Goal: Task Accomplishment & Management: Manage account settings

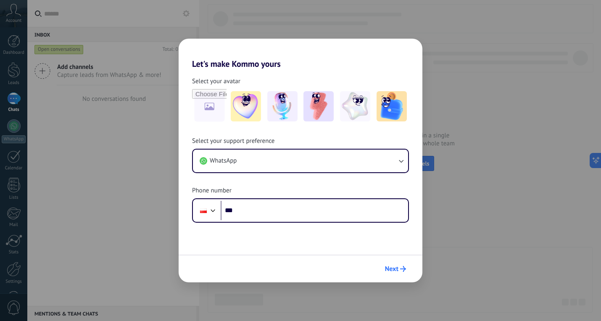
click at [397, 269] on span "Next" at bounding box center [391, 269] width 13 height 6
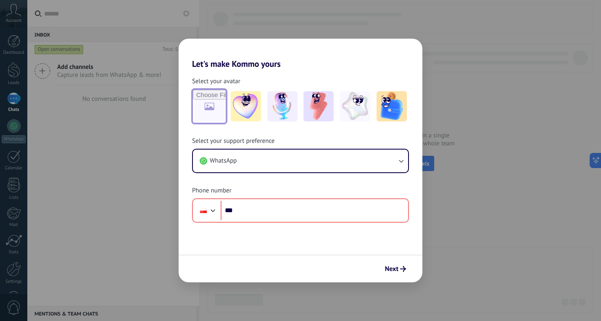
click at [212, 112] on input "file" at bounding box center [209, 106] width 33 height 33
click at [252, 108] on img at bounding box center [246, 106] width 30 height 30
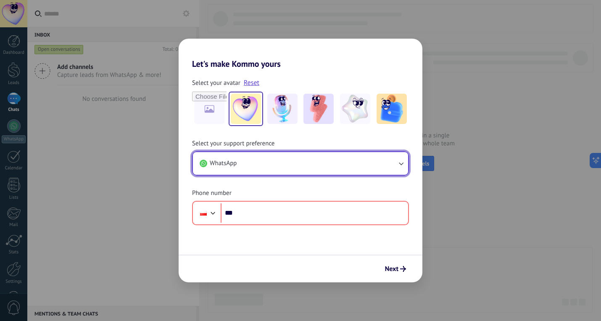
click at [277, 165] on button "WhatsApp" at bounding box center [300, 163] width 215 height 23
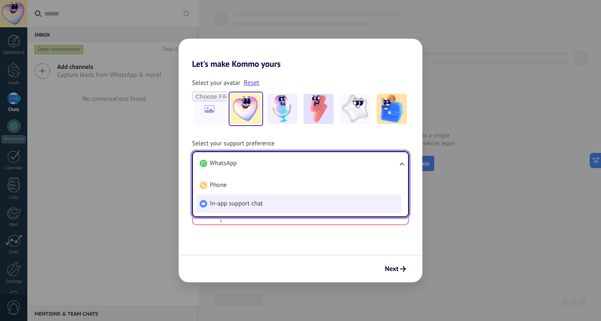
click at [262, 204] on span "In-app support chat" at bounding box center [236, 204] width 53 height 8
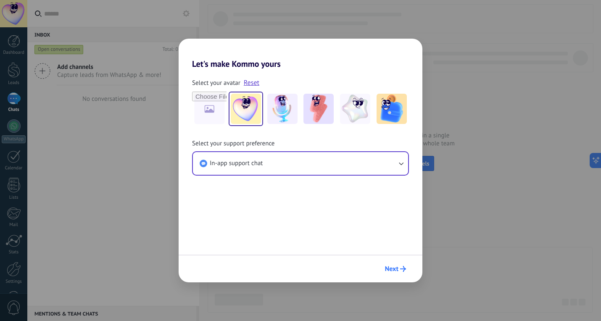
click at [398, 271] on span "Next" at bounding box center [391, 269] width 13 height 6
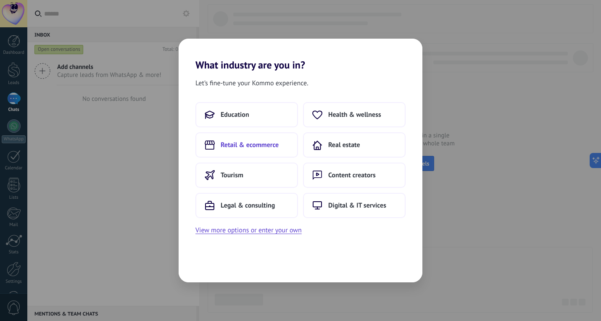
click at [284, 144] on button "Retail & ecommerce" at bounding box center [246, 144] width 103 height 25
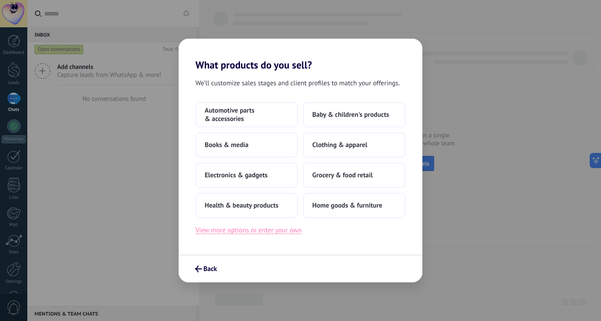
click at [287, 233] on button "View more options or enter your own" at bounding box center [248, 230] width 106 height 11
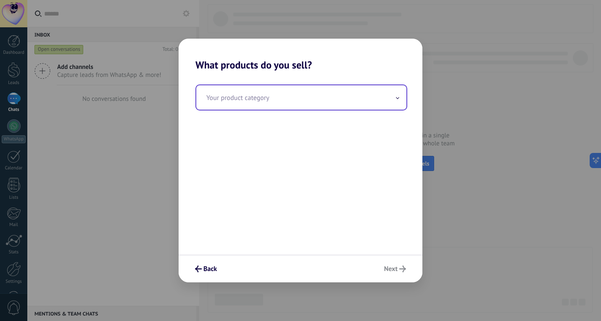
click at [342, 95] on input "text" at bounding box center [301, 97] width 210 height 24
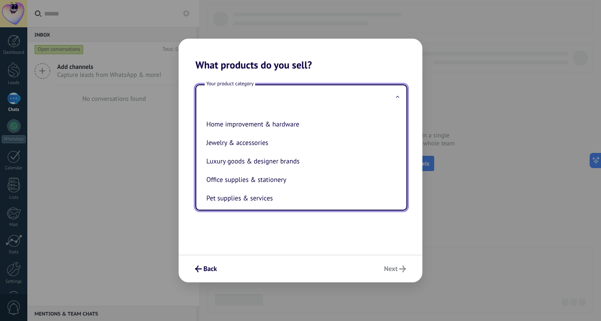
scroll to position [141, 0]
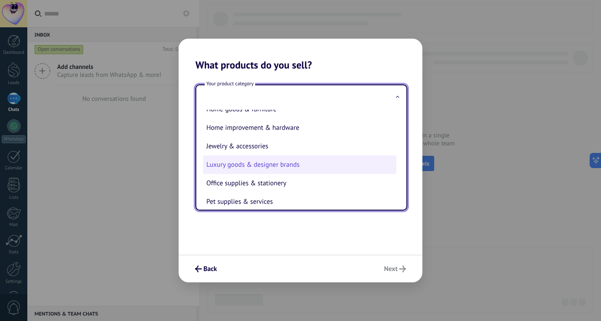
click at [283, 174] on li "Luxury goods & designer brands" at bounding box center [299, 164] width 193 height 18
type input "**********"
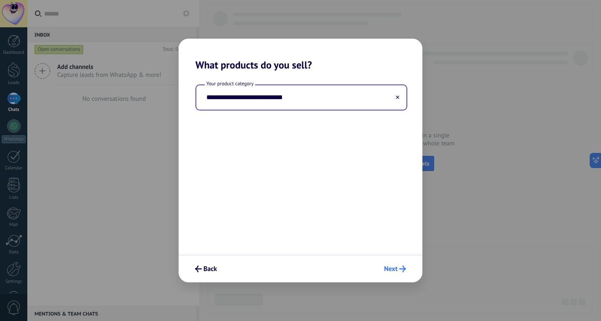
click at [386, 268] on span "Next" at bounding box center [390, 269] width 13 height 6
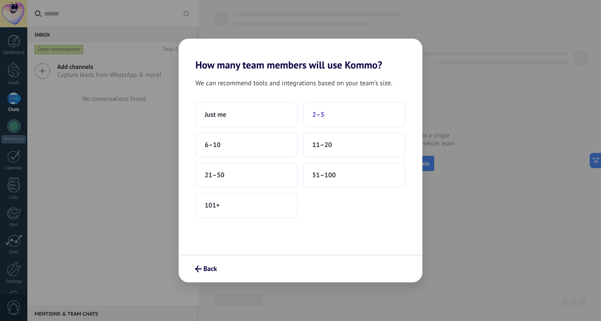
click at [323, 115] on span "2–5" at bounding box center [318, 114] width 12 height 8
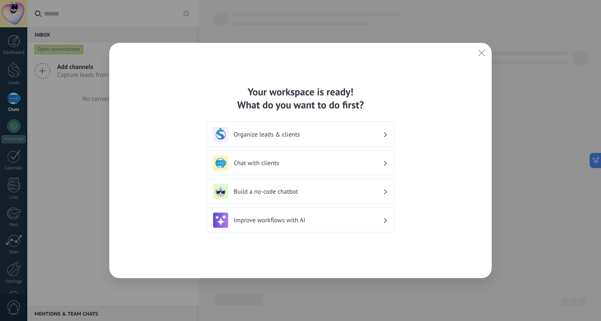
click at [484, 53] on icon "button" at bounding box center [481, 53] width 7 height 7
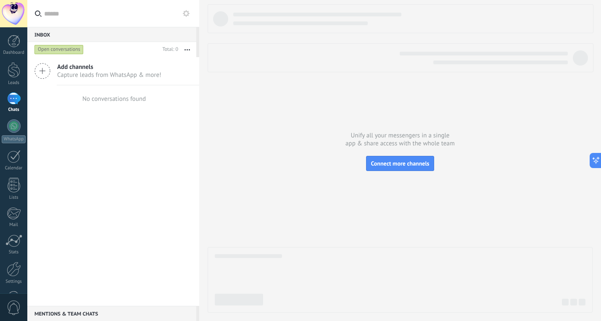
scroll to position [29, 0]
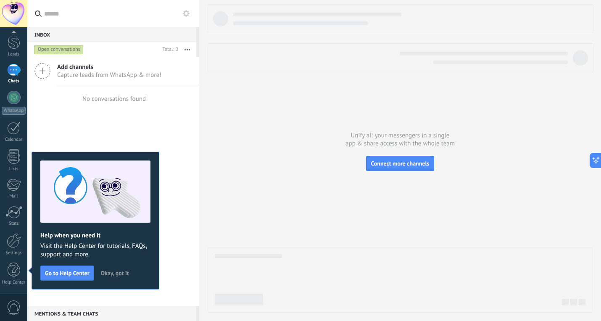
click at [113, 273] on span "Okay, got it" at bounding box center [115, 273] width 28 height 6
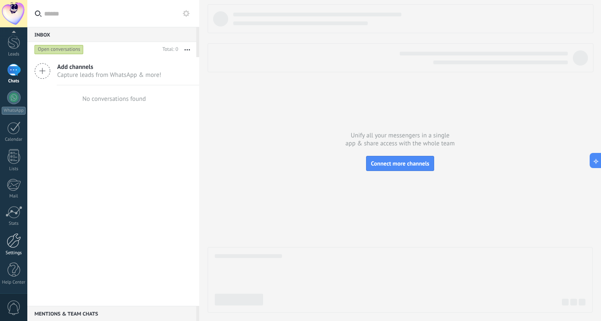
click at [17, 249] on link "Settings" at bounding box center [13, 244] width 27 height 23
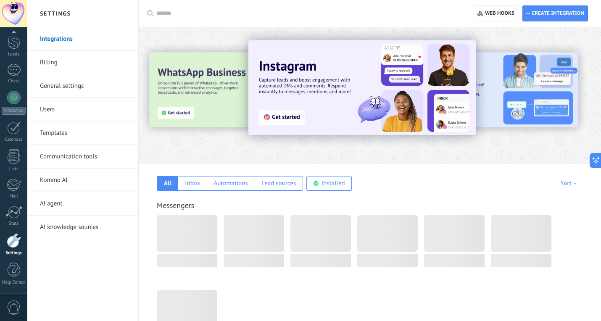
click at [77, 185] on link "Kommo AI" at bounding box center [85, 180] width 90 height 24
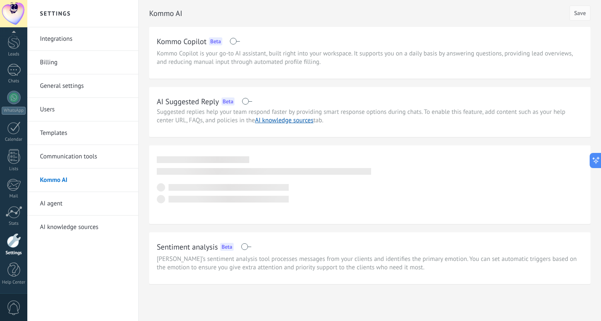
click at [215, 60] on span "Kommo Copilot is your go-to AI assistant, built right into your workspace. It s…" at bounding box center [370, 58] width 426 height 17
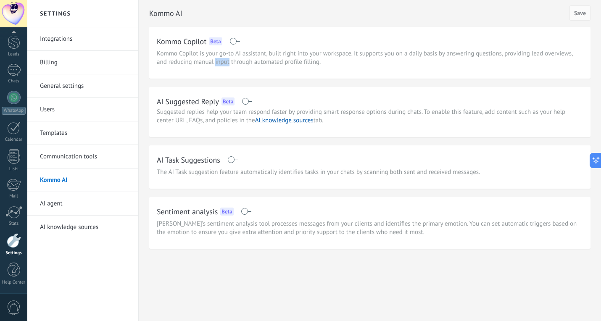
click at [215, 60] on span "Kommo Copilot is your go-to AI assistant, built right into your workspace. It s…" at bounding box center [370, 58] width 426 height 17
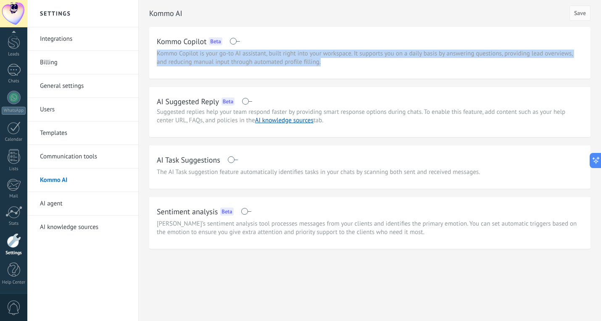
click at [215, 60] on span "Kommo Copilot is your go-to AI assistant, built right into your workspace. It s…" at bounding box center [370, 58] width 426 height 17
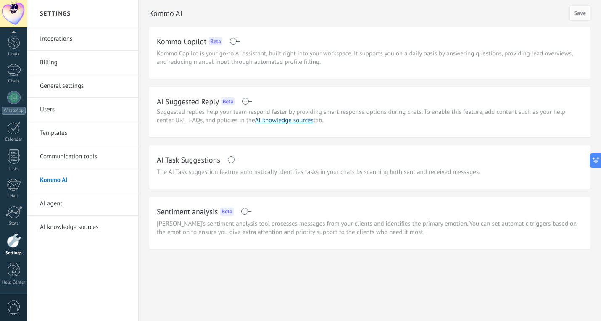
click at [215, 62] on span "Kommo Copilot is your go-to AI assistant, built right into your workspace. It s…" at bounding box center [370, 58] width 426 height 17
click at [191, 59] on span "Kommo Copilot is your go-to AI assistant, built right into your workspace. It s…" at bounding box center [370, 58] width 426 height 17
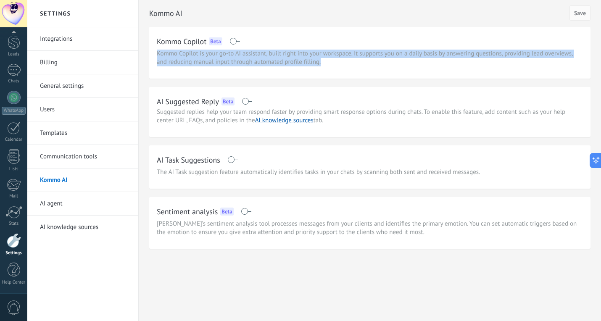
click at [191, 59] on span "Kommo Copilot is your go-to AI assistant, built right into your workspace. It s…" at bounding box center [370, 58] width 426 height 17
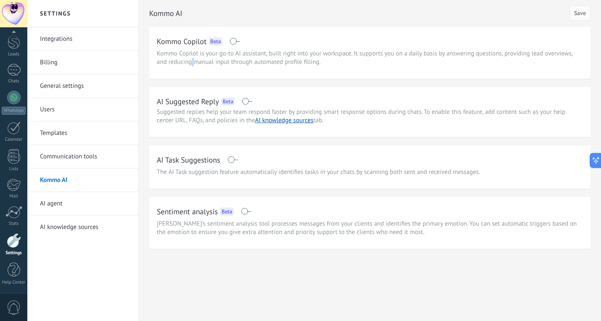
click at [191, 59] on span "Kommo Copilot is your go-to AI assistant, built right into your workspace. It s…" at bounding box center [370, 58] width 426 height 17
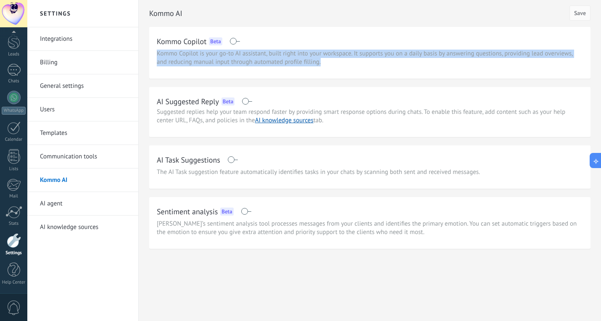
click at [191, 59] on span "Kommo Copilot is your go-to AI assistant, built right into your workspace. It s…" at bounding box center [370, 58] width 426 height 17
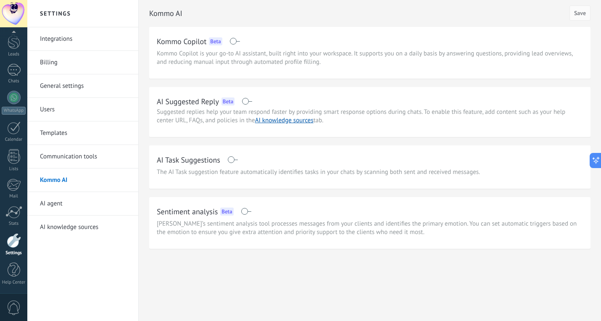
click at [197, 63] on span "Kommo Copilot is your go-to AI assistant, built right into your workspace. It s…" at bounding box center [370, 58] width 426 height 17
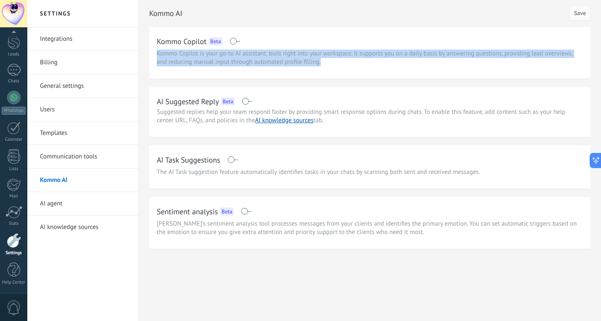
click at [197, 63] on span "Kommo Copilot is your go-to AI assistant, built right into your workspace. It s…" at bounding box center [370, 58] width 426 height 17
click at [199, 69] on div "Kommo Copilot Beta Kommo Copilot is your go-to AI assistant, built right into y…" at bounding box center [369, 53] width 441 height 52
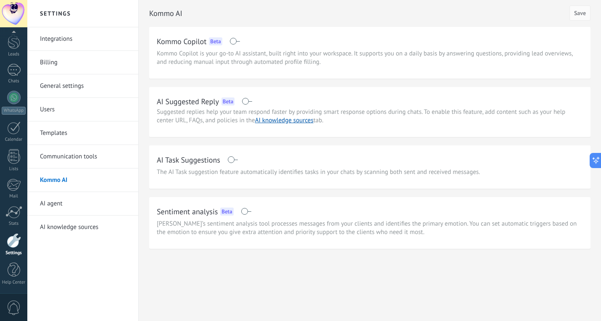
scroll to position [34, 0]
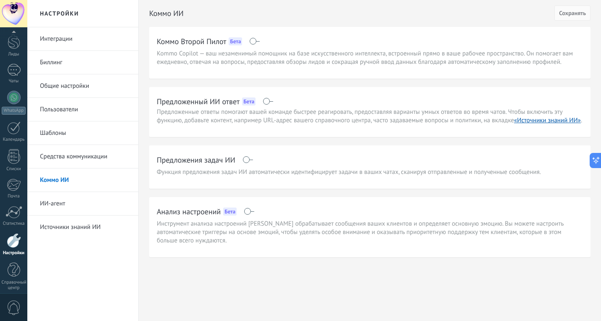
click at [273, 103] on div "Предложенный ИИ ответ Бета" at bounding box center [370, 101] width 426 height 13
click at [270, 102] on span at bounding box center [268, 101] width 11 height 7
click at [250, 163] on span at bounding box center [247, 159] width 11 height 7
click at [252, 244] on font "Инструмент анализа настроений Kommo обрабатывает сообщения ваших клиентов и опр…" at bounding box center [360, 232] width 407 height 25
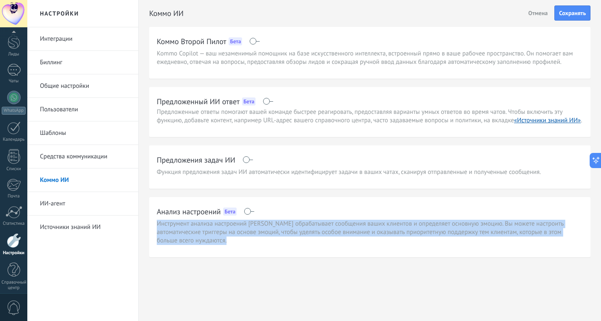
click at [252, 244] on font "Инструмент анализа настроений Kommo обрабатывает сообщения ваших клиентов и опр…" at bounding box center [360, 232] width 407 height 25
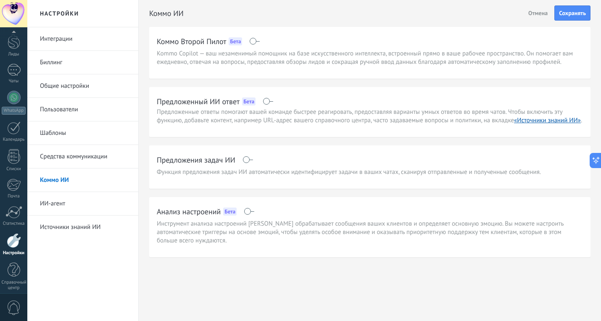
click at [52, 205] on font "ИИ-агент" at bounding box center [52, 204] width 25 height 8
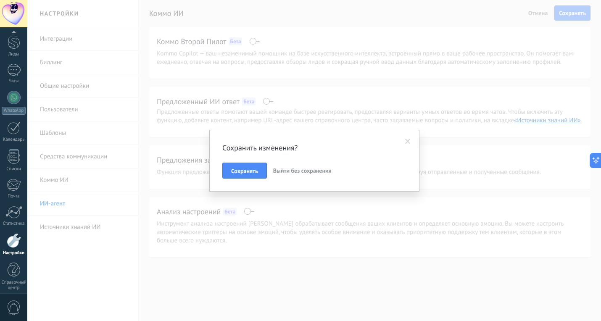
drag, startPoint x: 259, startPoint y: 172, endPoint x: 339, endPoint y: 226, distance: 96.8
click at [339, 226] on div "Сохранить изменения? Сохранять Выйти без сохранения" at bounding box center [313, 160] width 573 height 321
click at [249, 175] on button "Сохранять" at bounding box center [244, 171] width 45 height 16
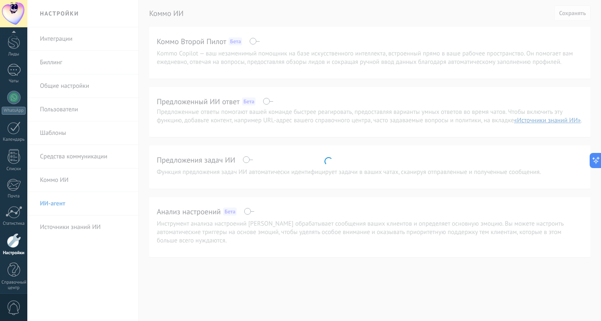
drag, startPoint x: 593, startPoint y: 161, endPoint x: 483, endPoint y: 232, distance: 130.8
click at [483, 232] on body ".abccls-1,.abccls-2{fill-rule:evenodd}.abccls-2{fill:#fff} .abfcls-1{fill:none}…" at bounding box center [300, 160] width 601 height 321
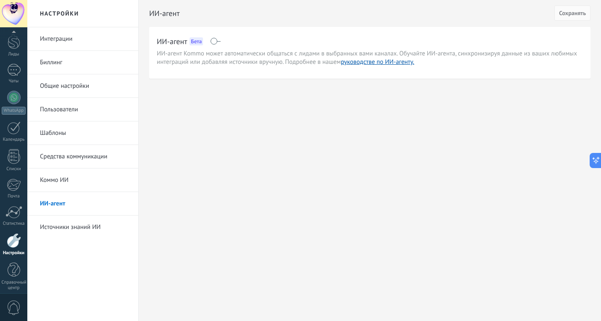
click at [218, 42] on span at bounding box center [215, 41] width 11 height 7
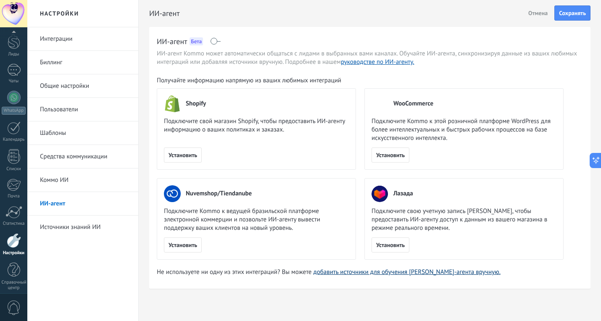
click at [351, 272] on font "добавить источники для обучения ИИ-агента вручную." at bounding box center [406, 272] width 187 height 8
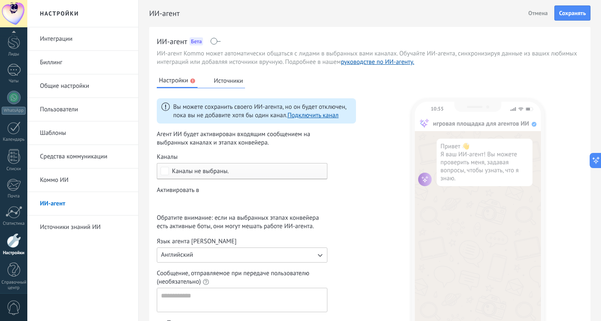
click at [203, 173] on font "Каналы не выбраны." at bounding box center [200, 171] width 57 height 8
click at [170, 173] on label "Выбрать все" at bounding box center [242, 170] width 170 height 15
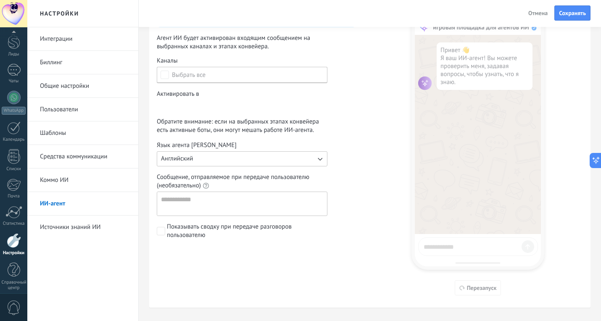
scroll to position [100, 0]
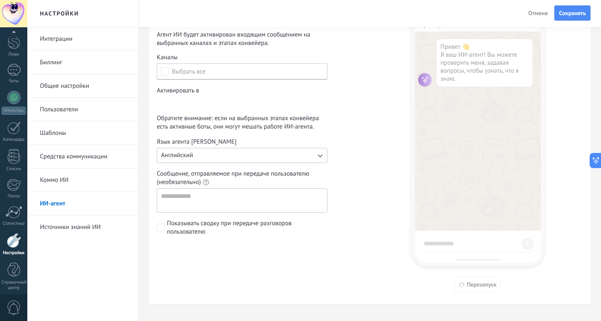
click at [0, 0] on div "Входящие лиды Новый запрос Квалифицированный Цитата отправлена Заказ размещен З…" at bounding box center [0, 0] width 0 height 0
click at [197, 102] on span at bounding box center [184, 102] width 31 height 7
click at [211, 85] on div at bounding box center [313, 160] width 573 height 321
click at [0, 0] on div "Incoming leads New inquiry Qualified Quote sent Order placed Order fulfilled Or…" at bounding box center [0, 0] width 0 height 0
click at [210, 95] on div at bounding box center [313, 160] width 573 height 321
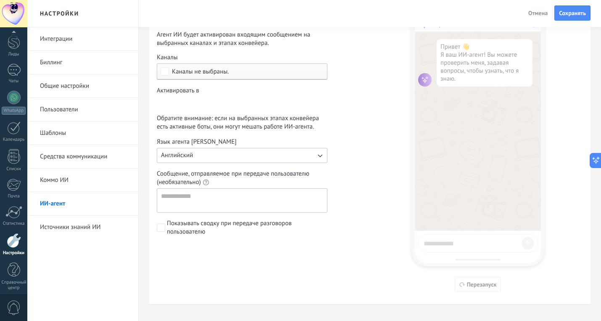
click at [203, 155] on button "Английский" at bounding box center [242, 155] width 171 height 15
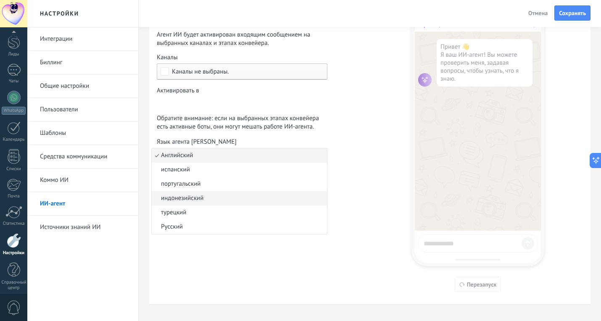
scroll to position [110, 0]
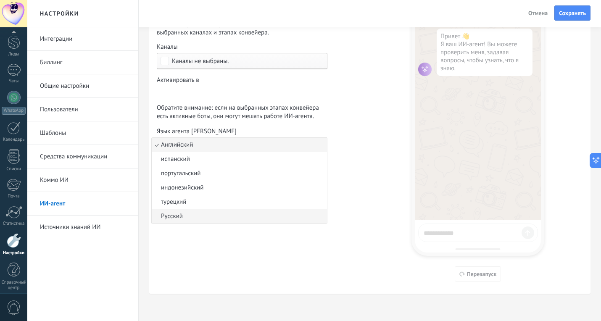
click at [198, 215] on li "Русский" at bounding box center [239, 216] width 175 height 14
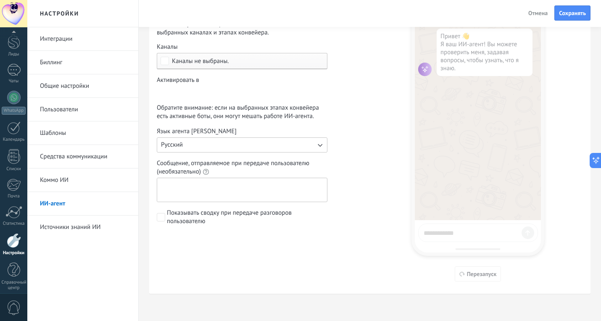
click at [216, 189] on textarea "Сообщение, отправляемое при передаче пользователю (необязательно)" at bounding box center [241, 190] width 168 height 24
type textarea "*"
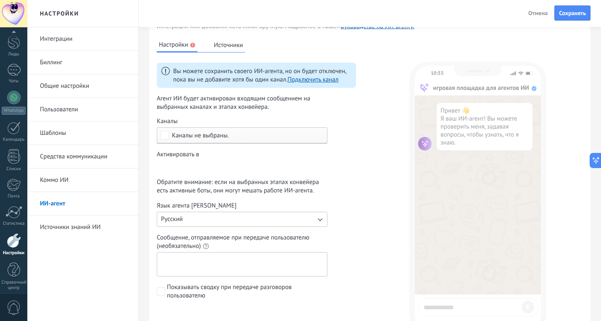
scroll to position [0, 0]
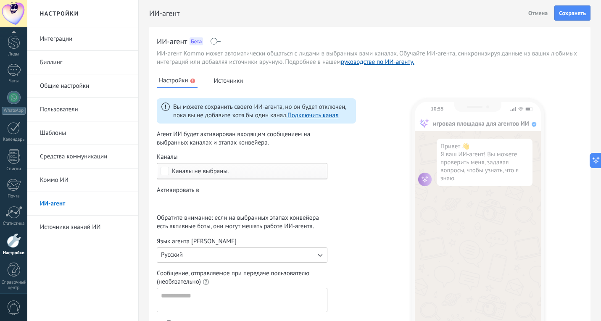
click at [236, 81] on font "Источники" at bounding box center [228, 81] width 29 height 8
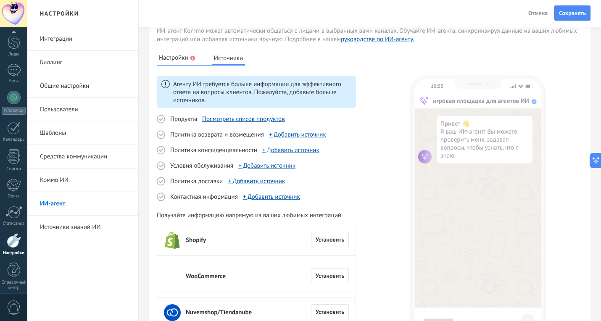
scroll to position [17, 0]
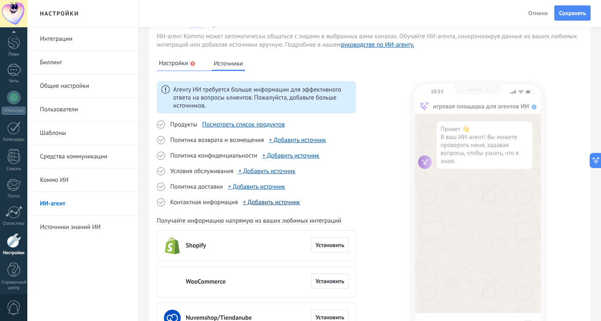
click at [269, 205] on font "+ Добавить источник" at bounding box center [271, 202] width 57 height 8
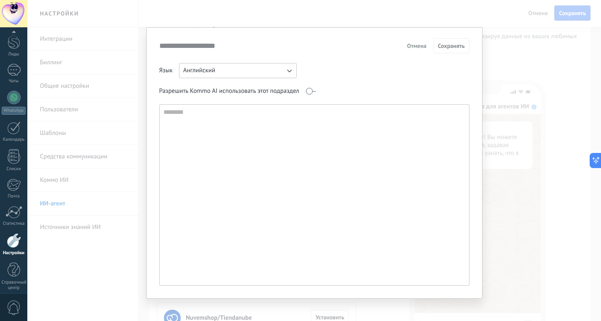
click at [279, 67] on button "Английский" at bounding box center [238, 70] width 118 height 15
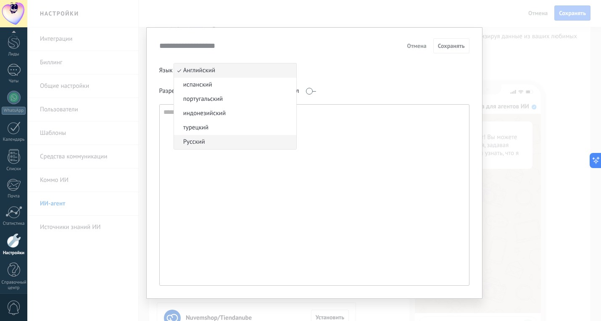
click at [257, 140] on li "Русский" at bounding box center [235, 142] width 122 height 14
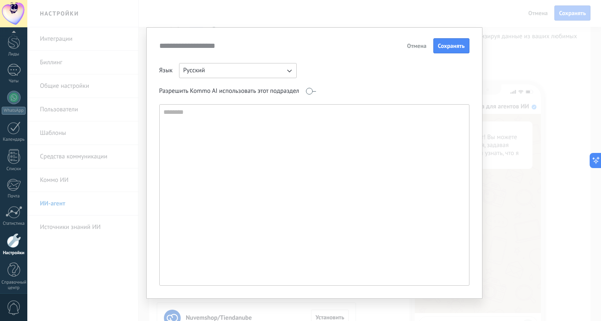
click at [424, 46] on font "Отмена" at bounding box center [416, 46] width 19 height 8
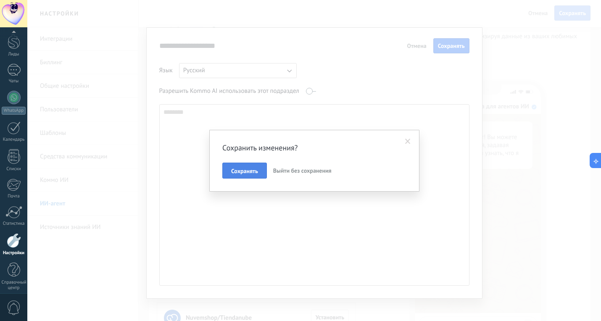
click at [252, 176] on button "Сохранять" at bounding box center [244, 171] width 45 height 16
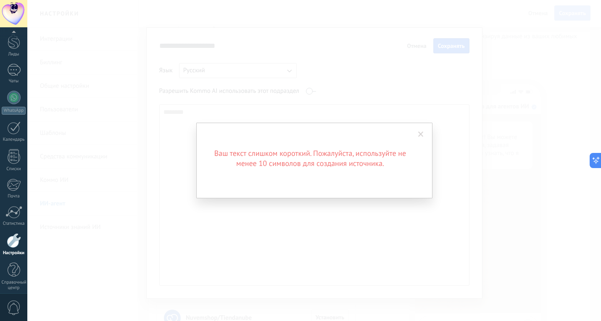
click at [417, 130] on span at bounding box center [421, 134] width 14 height 14
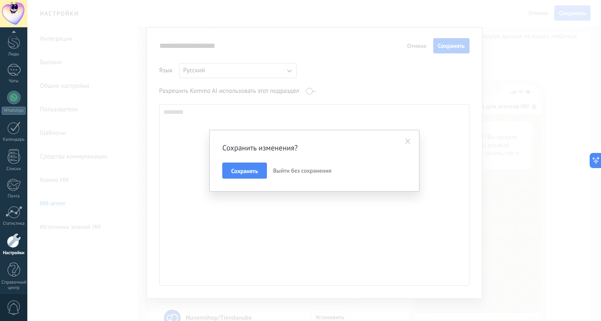
click at [300, 170] on font "Выйти без сохранения" at bounding box center [302, 171] width 58 height 8
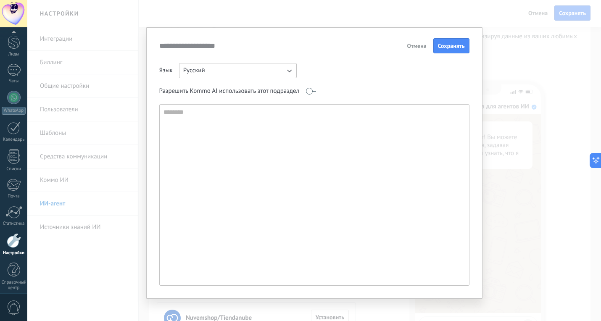
click at [418, 44] on font "Отмена" at bounding box center [416, 46] width 19 height 8
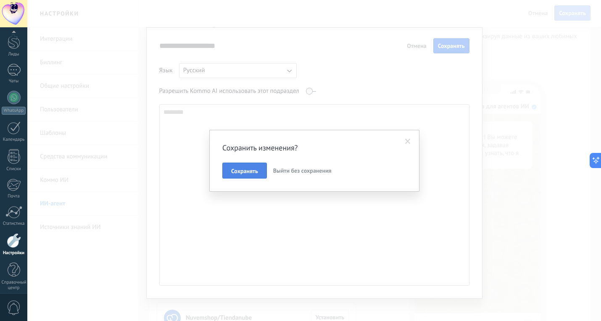
click at [238, 176] on button "Сохранять" at bounding box center [244, 171] width 45 height 16
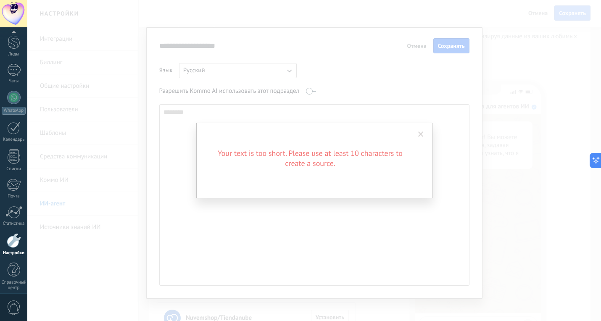
click at [415, 48] on div "Your text is too short. Please use at least 10 characters to create a source." at bounding box center [313, 160] width 573 height 321
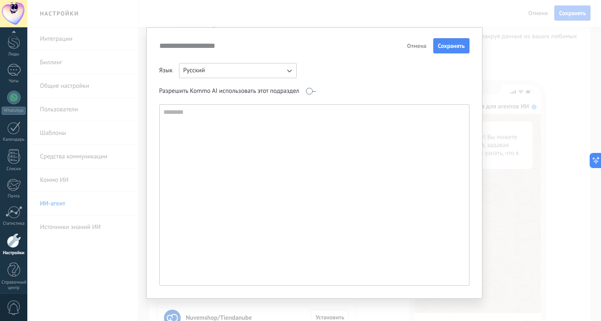
click at [421, 45] on font "Отмена" at bounding box center [416, 46] width 19 height 8
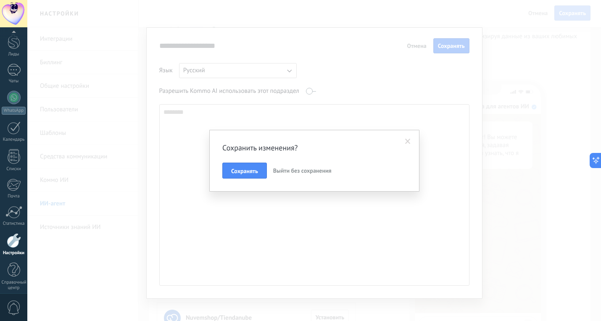
click at [282, 173] on font "Выйти без сохранения" at bounding box center [302, 171] width 58 height 8
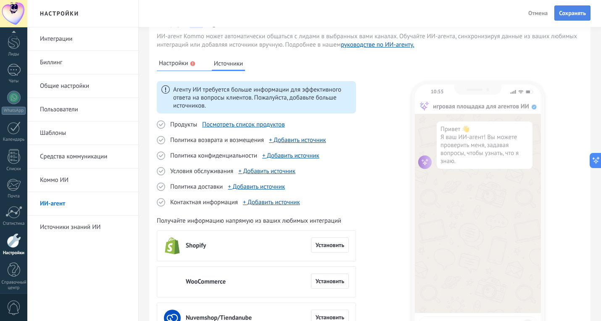
click at [576, 13] on font "Сохранять" at bounding box center [572, 13] width 27 height 8
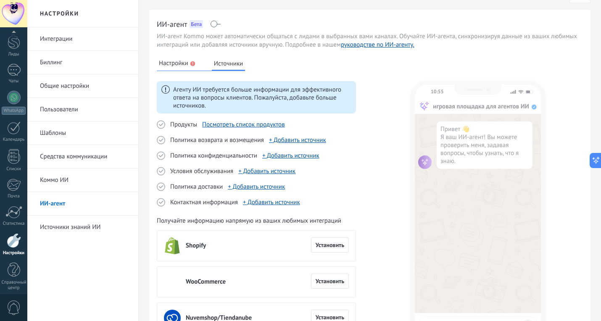
click at [76, 230] on font "Источники знаний ИИ" at bounding box center [70, 227] width 61 height 8
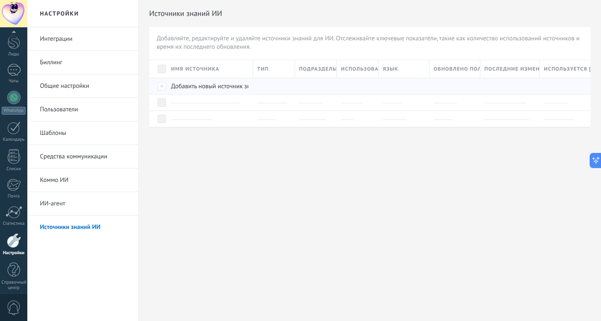
click at [161, 87] on div at bounding box center [158, 86] width 18 height 16
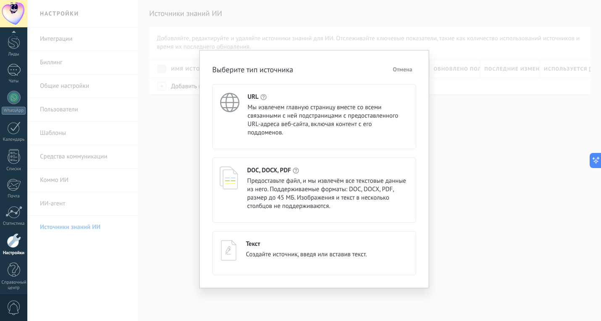
click at [410, 68] on font "Отмена" at bounding box center [402, 70] width 19 height 8
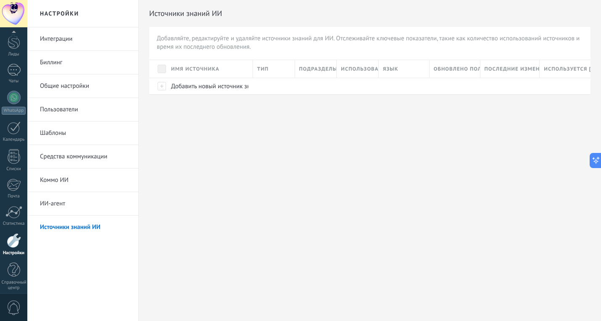
click at [71, 154] on font "Средства коммуникации" at bounding box center [73, 156] width 67 height 8
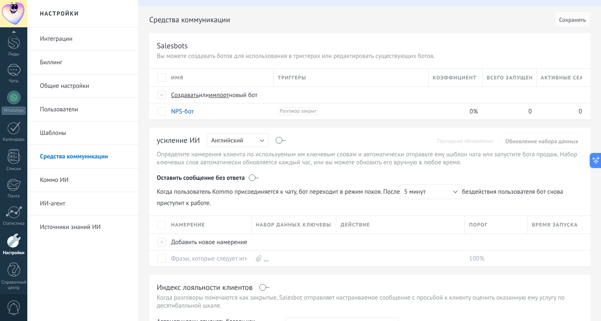
scroll to position [23, 0]
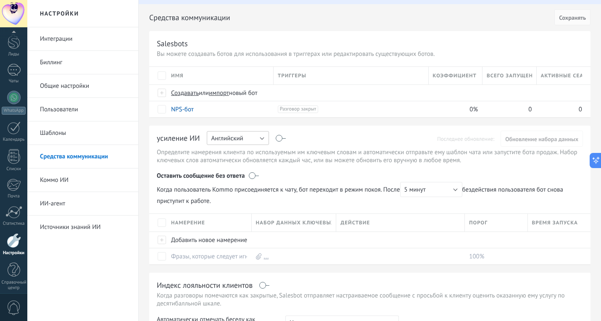
click at [228, 138] on font "Английский" at bounding box center [227, 138] width 32 height 8
click at [308, 167] on div "Оставить сообщение без ответа" at bounding box center [370, 174] width 426 height 16
click at [259, 144] on button "Английский" at bounding box center [238, 138] width 62 height 14
click at [251, 141] on span "Русский" at bounding box center [234, 139] width 64 height 8
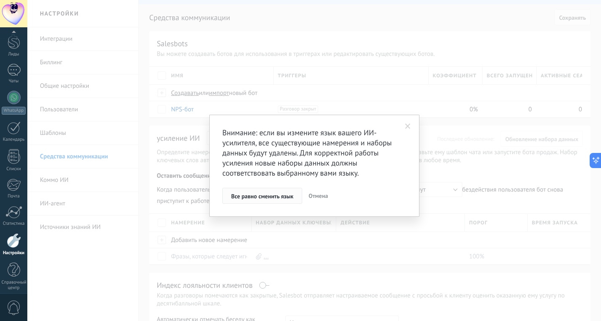
click at [294, 197] on button "Все равно сменить язык" at bounding box center [262, 196] width 80 height 16
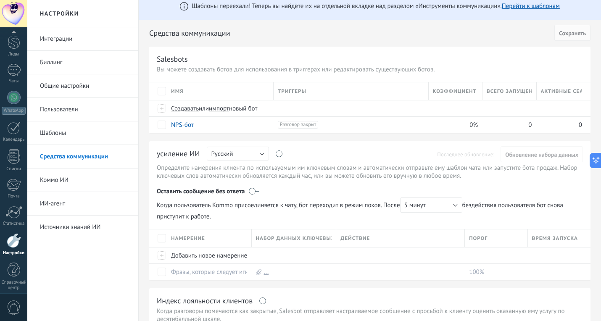
scroll to position [9, 0]
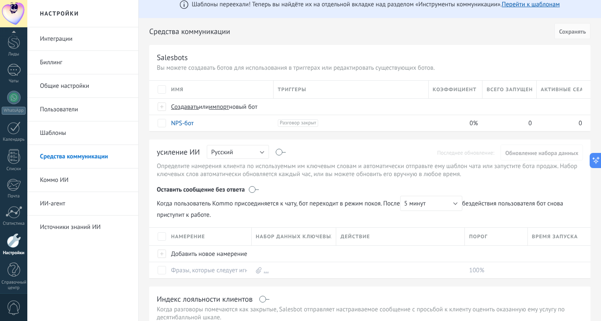
click at [281, 152] on label at bounding box center [281, 152] width 10 height 0
click at [532, 155] on font "Обновление набора данных" at bounding box center [541, 153] width 73 height 8
click at [195, 207] on font "Когда пользователь Kommo присоединяется к чату, бот переходит в режим покоя. По…" at bounding box center [278, 204] width 243 height 8
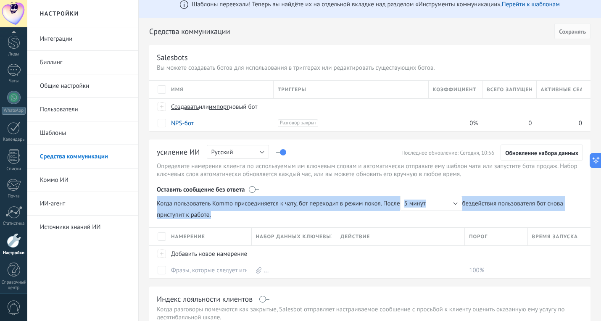
click at [195, 207] on font "Когда пользователь Kommo присоединяется к чату, бот переходит в режим покоя. По…" at bounding box center [278, 204] width 243 height 8
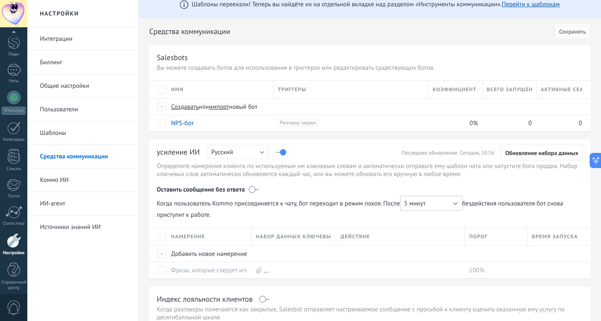
click at [445, 202] on button "5 минут" at bounding box center [431, 203] width 62 height 15
click at [296, 202] on font "Когда пользователь Kommo присоединяется к чату, бот переходит в режим покоя. По…" at bounding box center [278, 204] width 243 height 8
click at [253, 190] on label at bounding box center [254, 189] width 10 height 8
click at [220, 253] on font "Добавить новое намерение" at bounding box center [209, 254] width 76 height 8
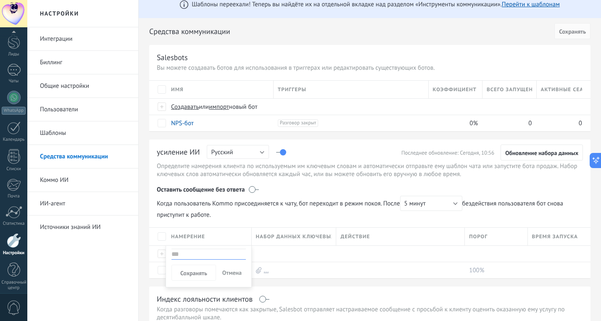
click at [291, 213] on span "Когда пользователь Kommo присоединяется к чату, бот переходит в режим покоя. По…" at bounding box center [370, 207] width 426 height 23
click at [206, 273] on font "Фразы, которые следует игнорировать" at bounding box center [224, 270] width 106 height 8
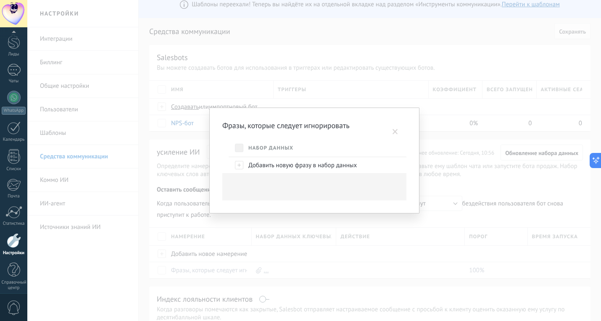
click at [397, 132] on span at bounding box center [394, 132] width 5 height 6
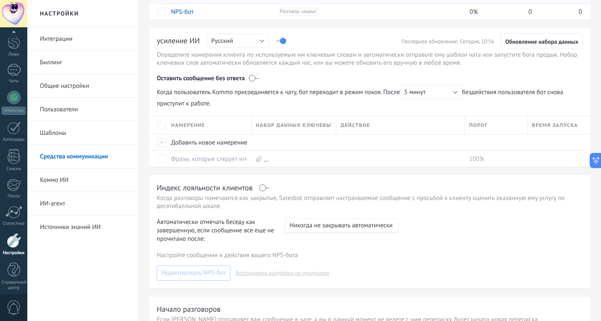
scroll to position [0, 0]
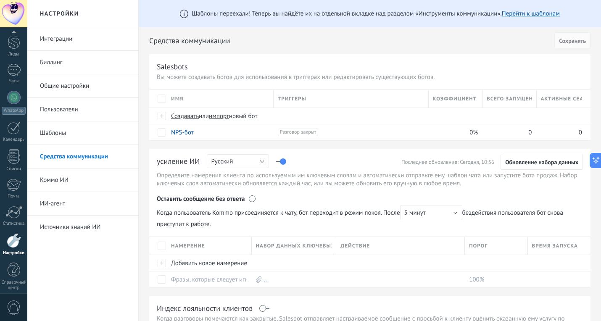
click at [64, 126] on link "Шаблоны" at bounding box center [85, 133] width 90 height 24
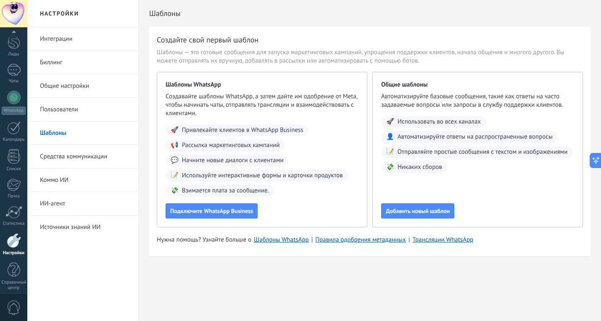
click at [99, 105] on link "Пользователи" at bounding box center [85, 110] width 90 height 24
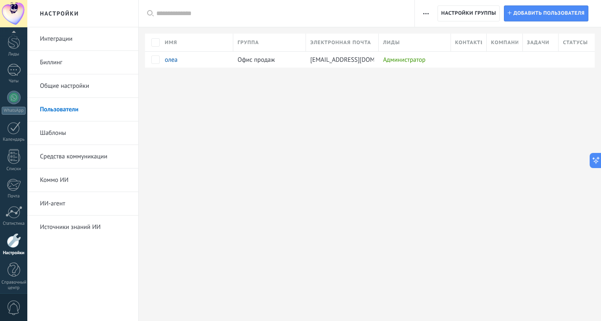
click at [66, 89] on font "Общие настройки" at bounding box center [64, 86] width 49 height 8
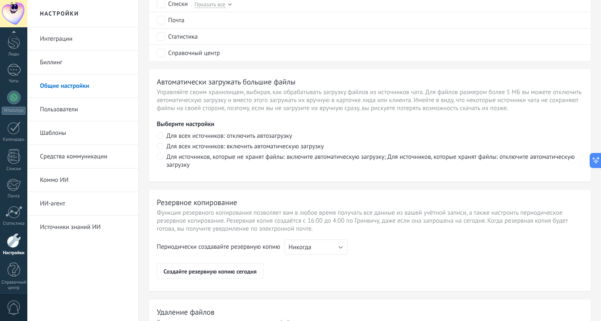
scroll to position [507, 0]
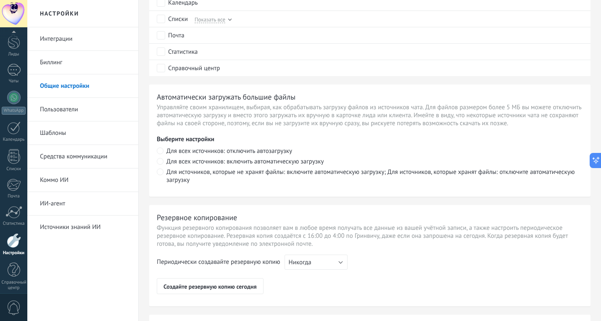
click at [69, 69] on link "Биллинг" at bounding box center [85, 63] width 90 height 24
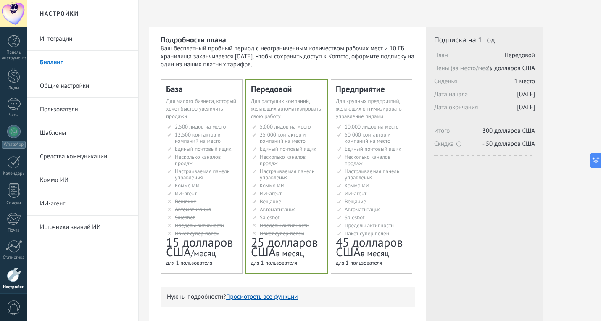
click at [68, 38] on font "Интеграции" at bounding box center [56, 39] width 32 height 8
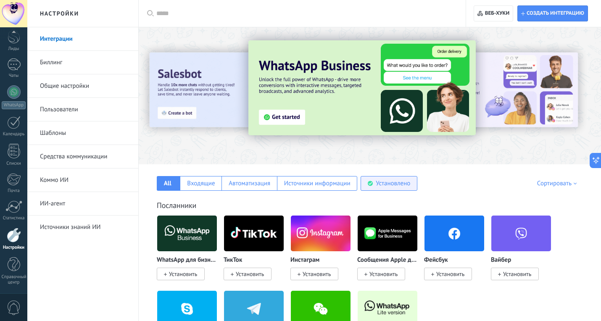
click at [393, 179] on font "Установлено" at bounding box center [393, 183] width 34 height 8
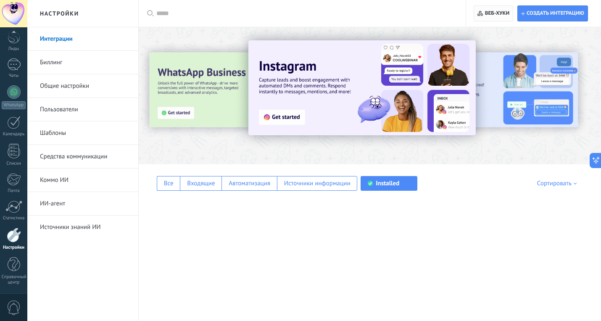
click at [496, 8] on span "Веб-хуки 0" at bounding box center [493, 13] width 32 height 15
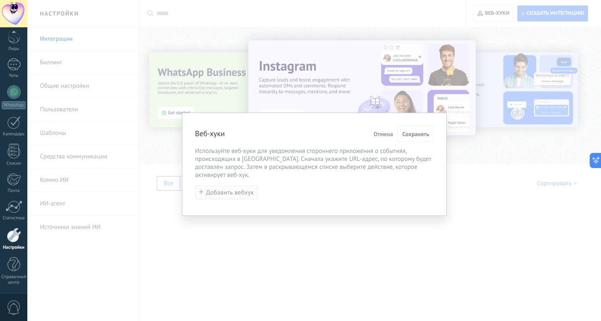
click at [250, 189] on button "Добавить вебхук" at bounding box center [226, 193] width 63 height 14
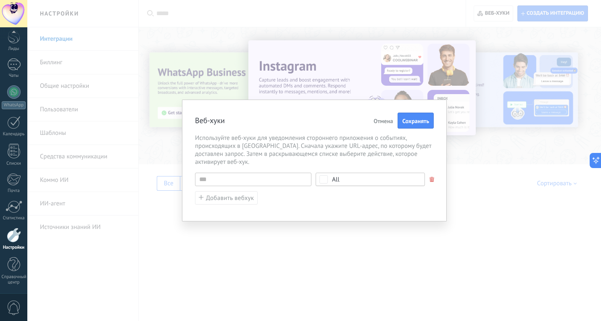
click at [351, 181] on span "All" at bounding box center [373, 179] width 82 height 6
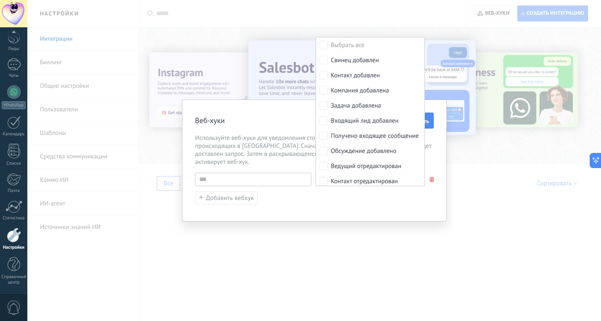
click at [429, 207] on div "Веб-хуки Отмена Сохранять Используйте веб-хуки для уведомления стороннего прило…" at bounding box center [314, 161] width 265 height 122
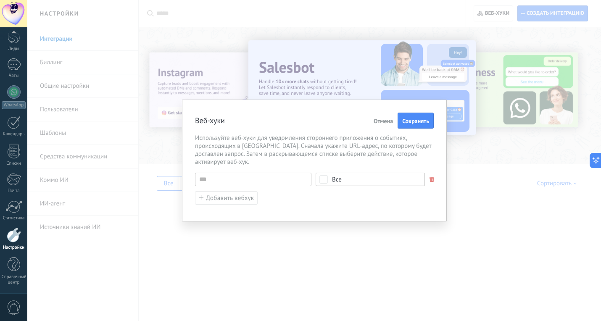
click at [384, 123] on font "Отмена" at bounding box center [382, 121] width 19 height 8
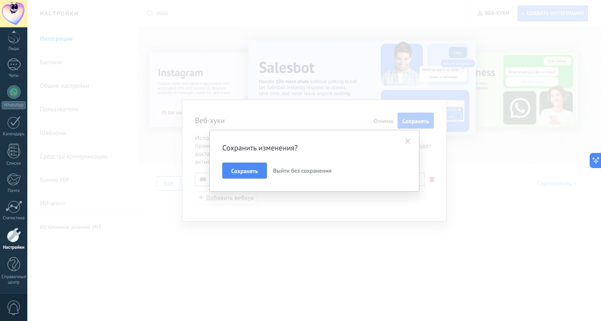
click at [294, 170] on font "Выйти без сохранения" at bounding box center [302, 171] width 58 height 8
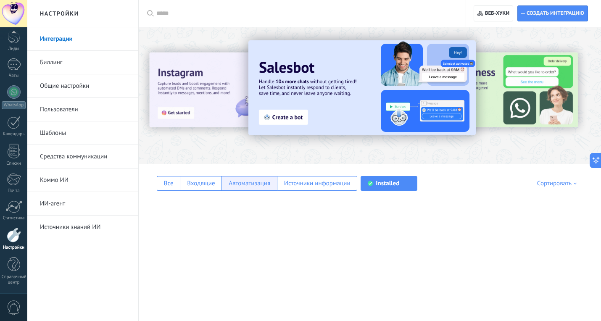
click at [252, 187] on font "Автоматизация" at bounding box center [250, 183] width 42 height 8
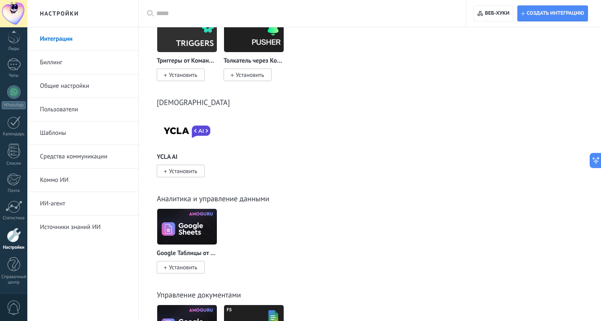
scroll to position [1179, 0]
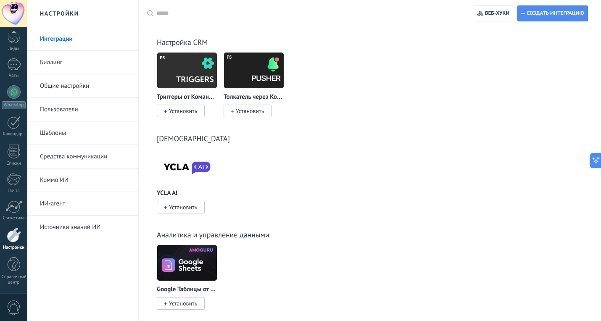
click at [73, 15] on font "Настройки" at bounding box center [59, 14] width 39 height 8
click at [13, 11] on div at bounding box center [13, 13] width 27 height 27
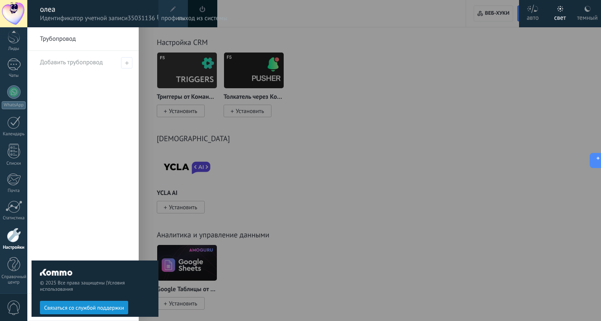
click at [175, 17] on font "профиль" at bounding box center [173, 18] width 24 height 8
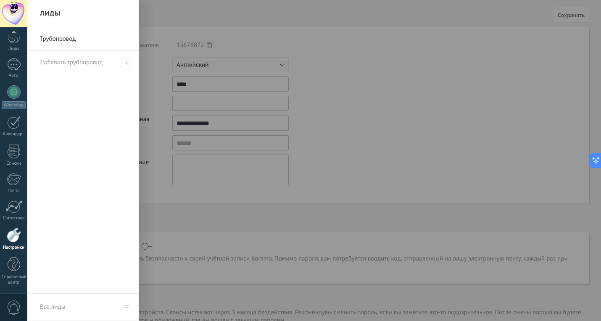
click at [335, 120] on div at bounding box center [327, 160] width 601 height 321
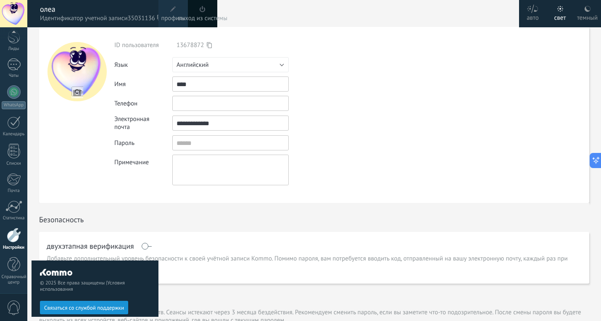
click at [258, 79] on input "****" at bounding box center [230, 83] width 116 height 15
click at [260, 66] on button "Английский" at bounding box center [230, 64] width 116 height 15
click at [220, 65] on span "русский" at bounding box center [226, 65] width 118 height 8
click at [426, 94] on form "**********" at bounding box center [314, 115] width 550 height 176
click at [166, 14] on span "профиль" at bounding box center [173, 18] width 24 height 9
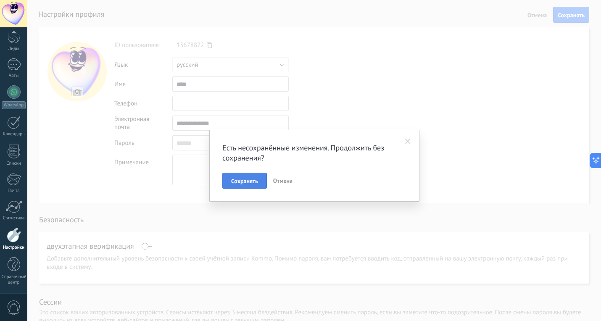
click at [255, 175] on button "Сохранять" at bounding box center [244, 181] width 45 height 16
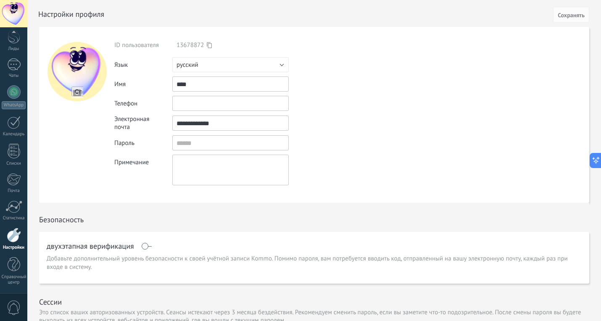
click at [119, 184] on div "Примечание" at bounding box center [266, 170] width 305 height 31
click at [560, 223] on div "Безопасность" at bounding box center [314, 217] width 550 height 29
click at [594, 161] on icon at bounding box center [592, 160] width 9 height 9
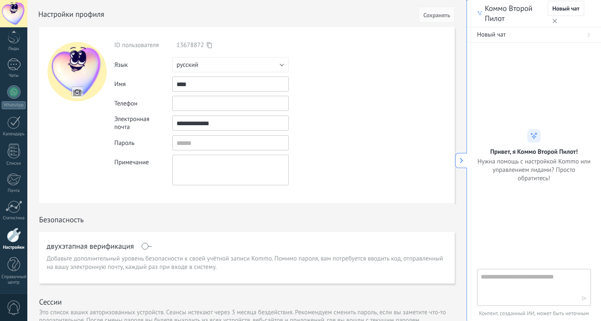
click at [554, 22] on icon "button" at bounding box center [554, 21] width 4 height 4
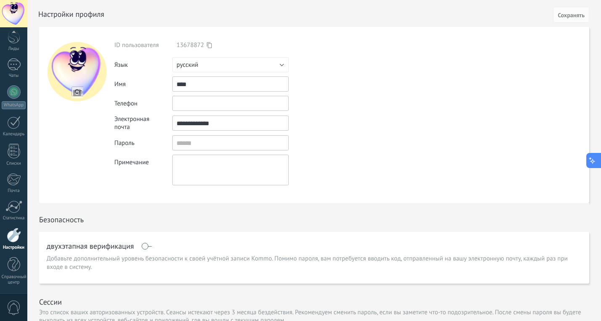
click at [594, 157] on icon at bounding box center [592, 160] width 9 height 9
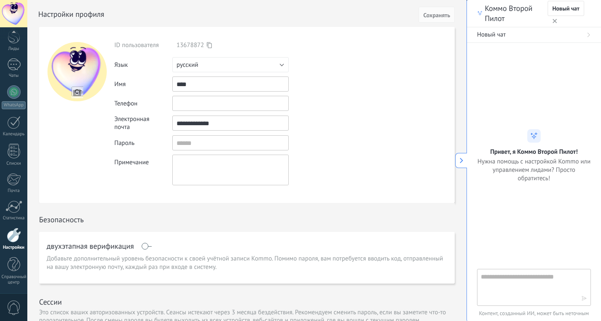
click at [509, 281] on textarea at bounding box center [528, 287] width 95 height 30
type textarea "******"
click at [579, 299] on div "******" at bounding box center [534, 287] width 114 height 37
click at [583, 297] on icon "button" at bounding box center [584, 298] width 6 height 6
click at [524, 286] on textarea at bounding box center [528, 287] width 95 height 30
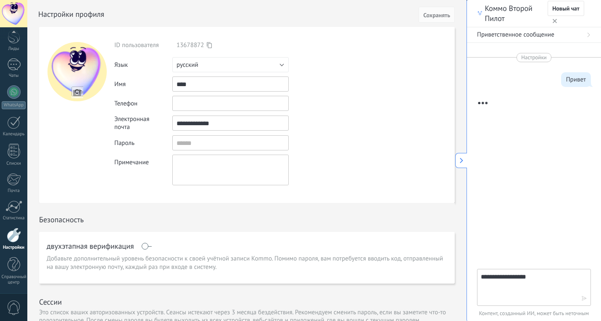
type textarea "**********"
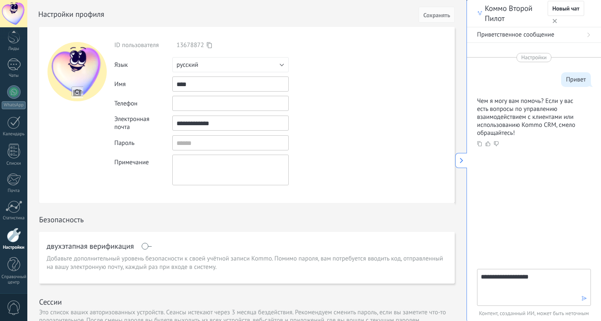
click at [545, 276] on textarea "**********" at bounding box center [528, 287] width 95 height 30
click at [517, 279] on textarea at bounding box center [528, 287] width 95 height 30
type textarea "**********"
click at [555, 21] on use "button" at bounding box center [554, 21] width 4 height 4
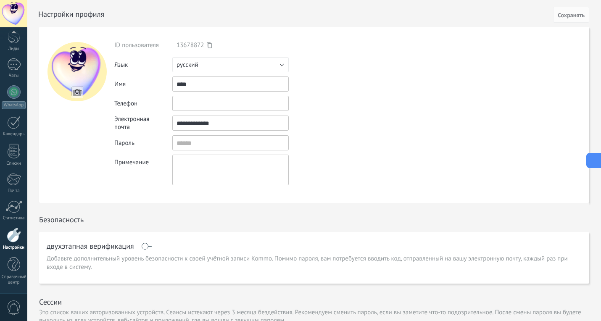
click at [593, 157] on icon at bounding box center [593, 156] width 2 height 2
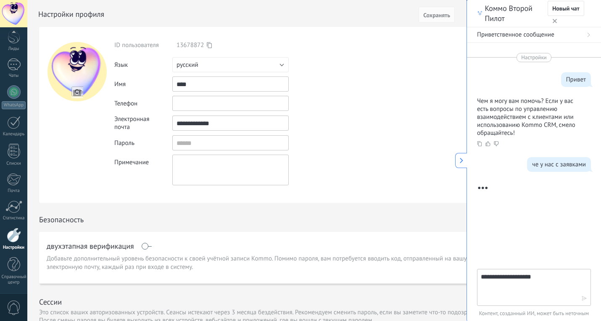
scroll to position [29, 0]
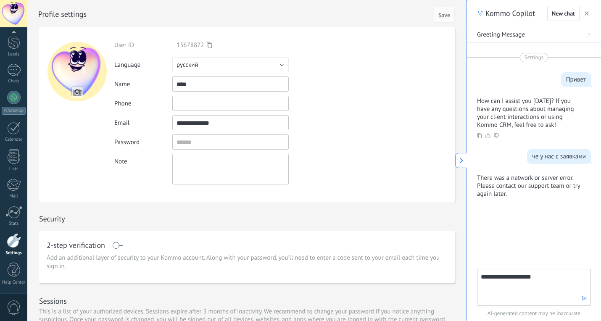
click at [546, 285] on textarea "**********" at bounding box center [528, 287] width 95 height 30
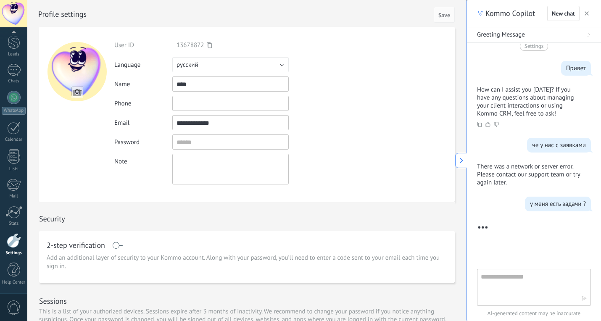
scroll to position [23, 0]
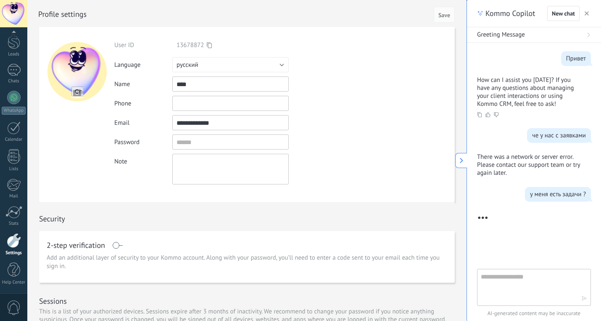
click at [159, 205] on div "Security" at bounding box center [246, 216] width 415 height 29
click at [461, 156] on button at bounding box center [461, 160] width 12 height 15
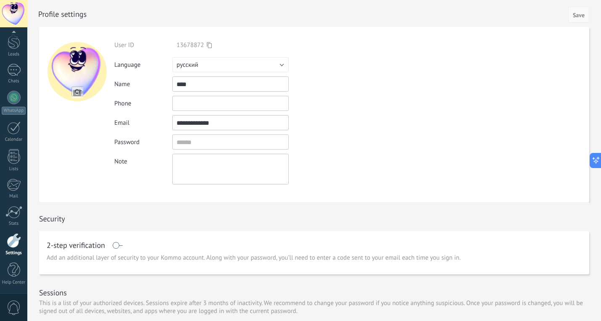
click at [575, 13] on span "Save" at bounding box center [579, 15] width 12 height 6
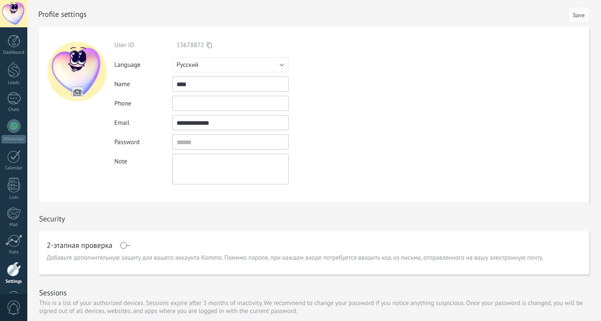
click at [230, 74] on div "User ID 13678872 Login via Language Русский English Español Português" at bounding box center [237, 112] width 246 height 143
click at [230, 69] on button "Русский" at bounding box center [230, 64] width 116 height 15
click at [228, 66] on span "Русский" at bounding box center [226, 65] width 118 height 8
click at [142, 181] on div "Note" at bounding box center [237, 169] width 246 height 31
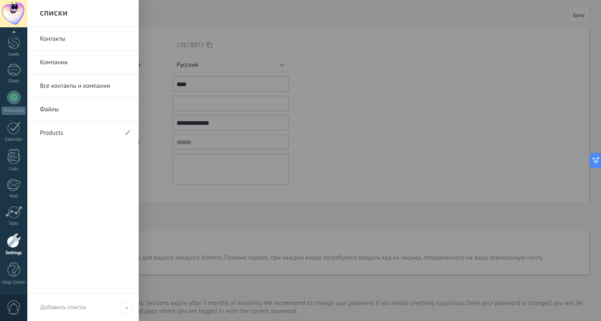
click at [16, 299] on div "0" at bounding box center [13, 307] width 27 height 28
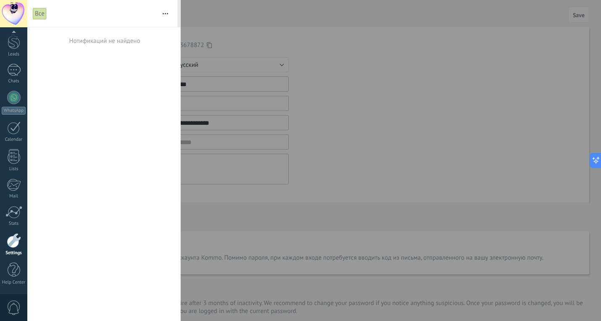
click at [259, 138] on div at bounding box center [300, 160] width 601 height 321
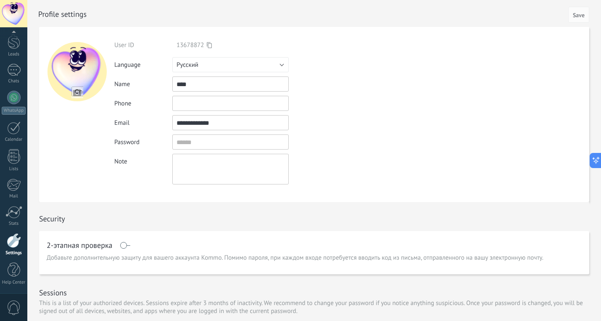
scroll to position [0, 0]
click at [12, 45] on div at bounding box center [14, 41] width 13 height 13
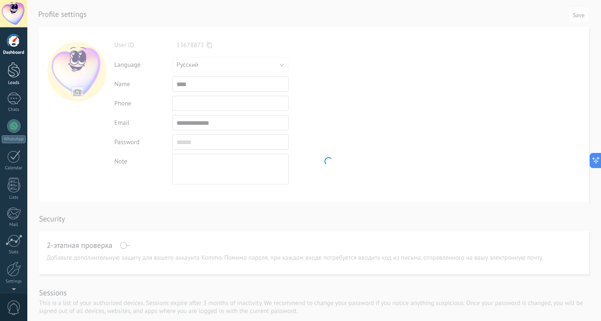
click at [12, 73] on div at bounding box center [14, 70] width 13 height 16
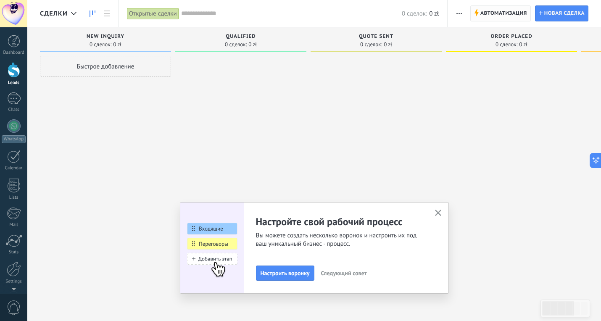
click at [505, 13] on span "Автоматизация" at bounding box center [503, 13] width 47 height 15
click at [424, 161] on div at bounding box center [375, 161] width 131 height 211
click at [436, 212] on icon "button" at bounding box center [438, 213] width 6 height 6
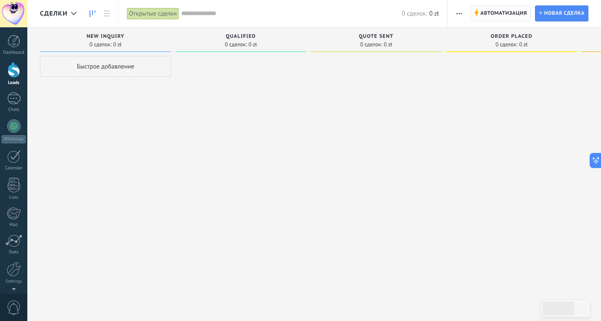
click at [520, 14] on span "Автоматизация" at bounding box center [503, 13] width 47 height 15
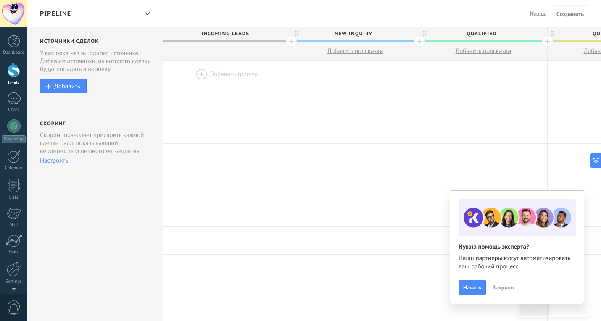
click at [501, 289] on span "Закрыть" at bounding box center [502, 287] width 21 height 6
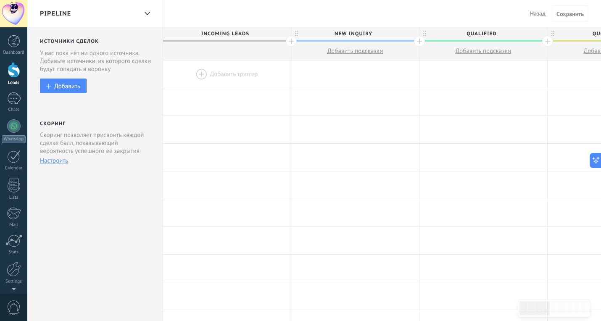
click at [54, 160] on button "Настроить" at bounding box center [54, 161] width 28 height 8
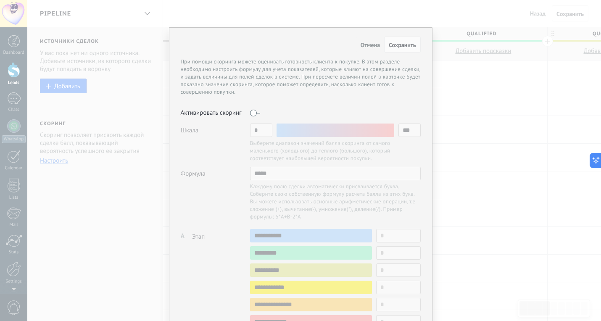
click at [538, 134] on div "Отмена Сохранить При помощи скоринга можете оценивать готовность клиента к поку…" at bounding box center [300, 160] width 601 height 321
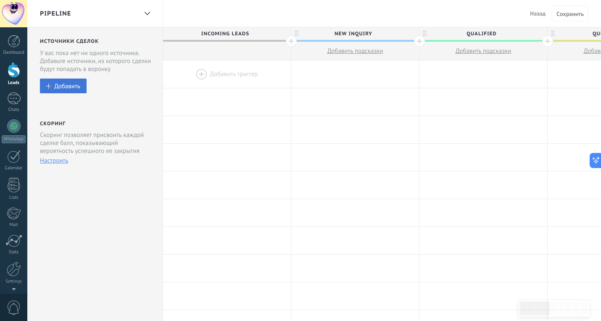
click at [74, 86] on div "Добавить" at bounding box center [67, 85] width 26 height 7
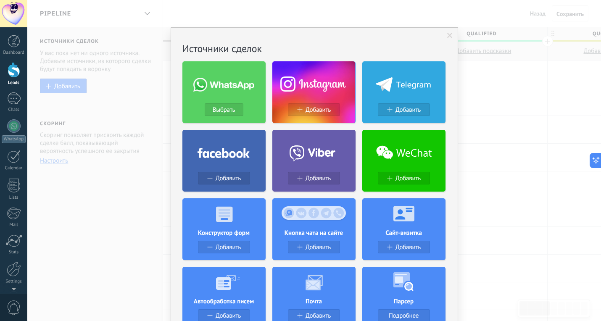
click at [450, 34] on span at bounding box center [449, 36] width 5 height 6
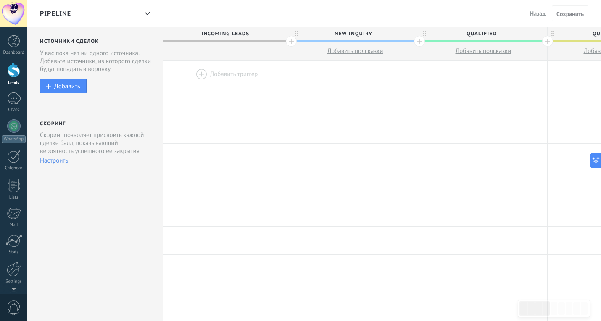
click at [222, 67] on div at bounding box center [227, 73] width 128 height 27
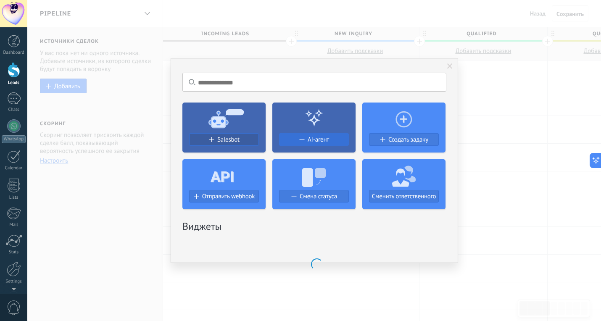
click at [324, 139] on span "AI-агент" at bounding box center [318, 139] width 21 height 7
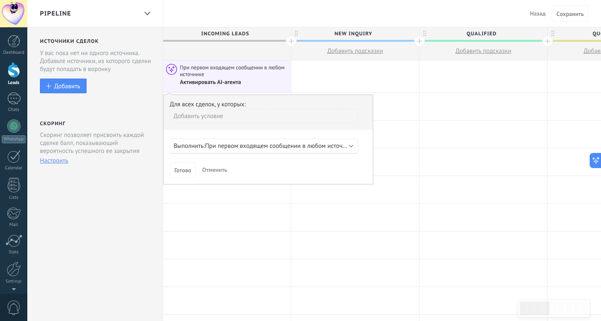
click at [283, 149] on span "При первом входящем сообщении в любом источнике" at bounding box center [280, 146] width 150 height 8
click at [281, 149] on span "0 часов до выберите время" at bounding box center [243, 146] width 76 height 8
click at [225, 146] on span "0 часов до выберите время" at bounding box center [243, 146] width 76 height 8
click at [233, 123] on div "Добавить условие" at bounding box center [264, 116] width 188 height 15
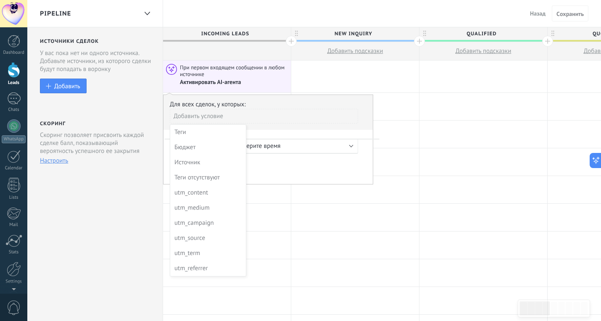
click at [275, 115] on div at bounding box center [267, 140] width 209 height 90
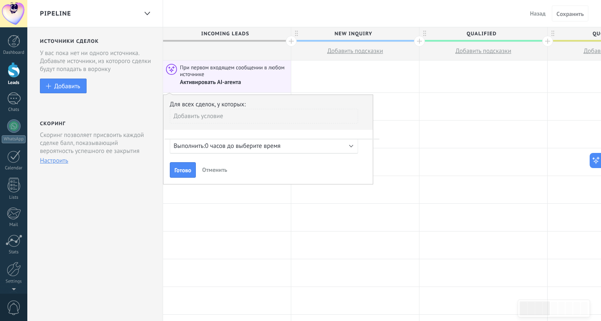
click at [287, 139] on div "Для всех сделок, у которых: Добавить условие Выполнить: 0 часов до выберите вре…" at bounding box center [268, 140] width 210 height 90
click at [220, 166] on button "Отменить" at bounding box center [215, 169] width 32 height 13
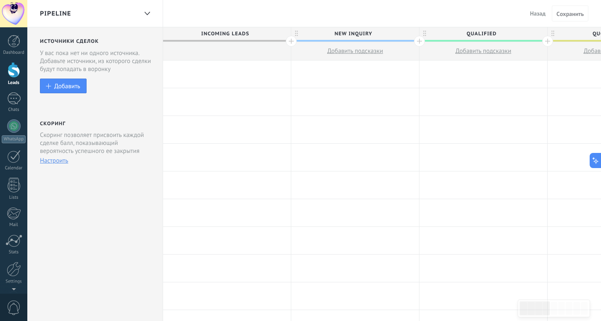
click at [230, 74] on div at bounding box center [227, 73] width 128 height 27
click at [226, 127] on div at bounding box center [227, 129] width 128 height 27
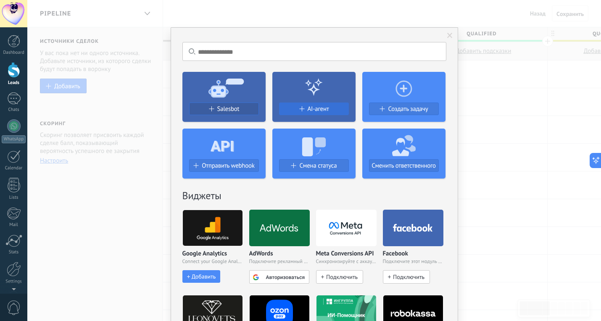
click at [301, 112] on div "AI-агент" at bounding box center [313, 108] width 69 height 7
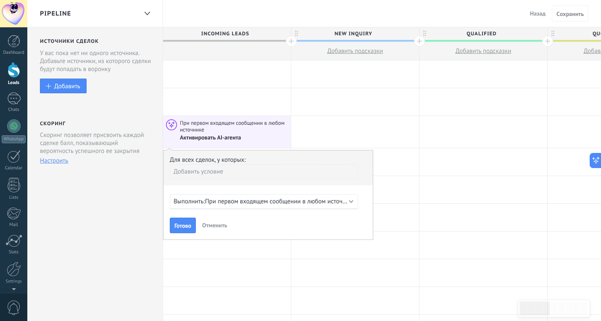
click at [241, 207] on div "Выполнить: При первом входящем сообщении в любом источнике" at bounding box center [264, 201] width 188 height 15
click at [348, 205] on div "Выполнить: При первом входящем сообщении в любом источнике" at bounding box center [264, 201] width 188 height 15
click at [347, 204] on div "Выполнить: 0 часов до выберите время" at bounding box center [264, 201] width 188 height 15
click at [335, 202] on div "Выполнить: 0 часов до выберите время" at bounding box center [261, 201] width 174 height 8
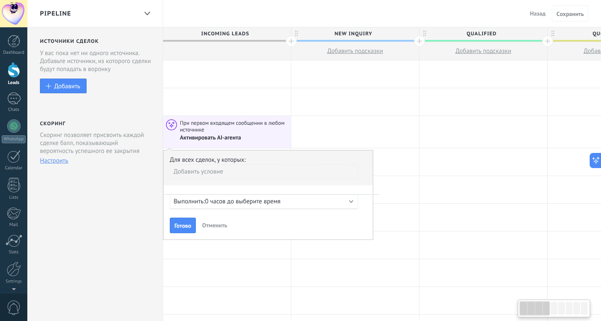
click at [304, 203] on div "Выполнить: 0 часов до выберите время" at bounding box center [261, 201] width 174 height 8
click at [224, 223] on span "Отменить" at bounding box center [214, 225] width 25 height 8
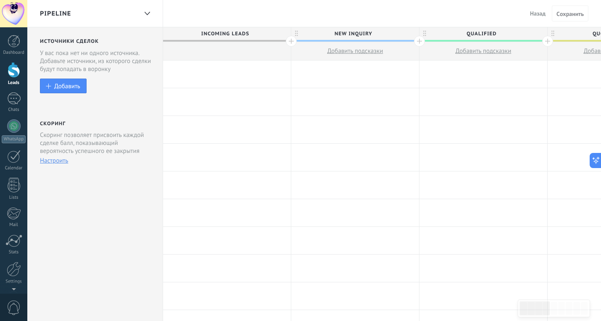
click at [225, 142] on div at bounding box center [227, 129] width 128 height 27
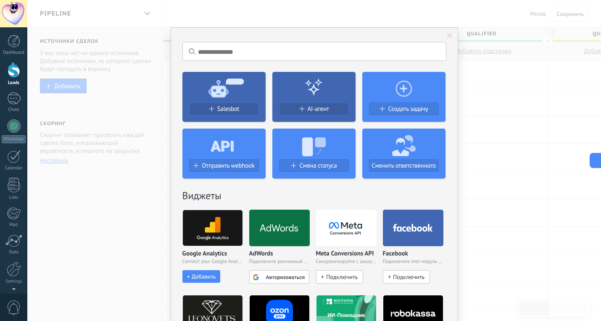
click at [17, 11] on div at bounding box center [13, 13] width 27 height 27
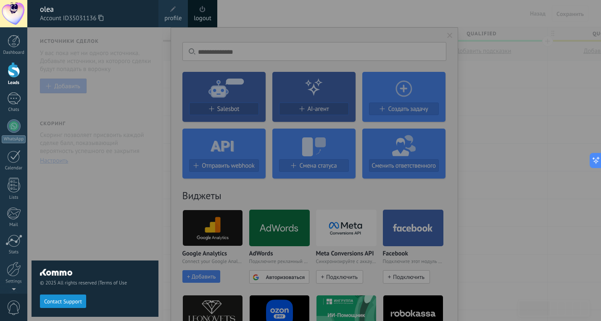
click at [171, 17] on span "profile" at bounding box center [172, 18] width 17 height 9
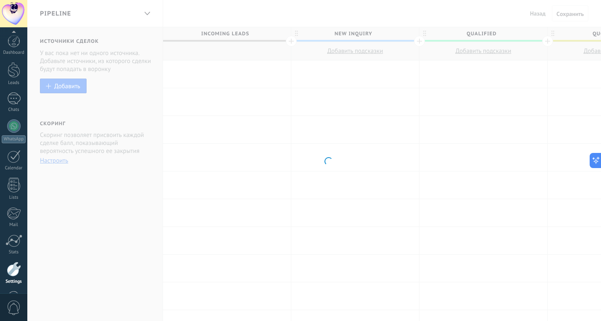
scroll to position [29, 0]
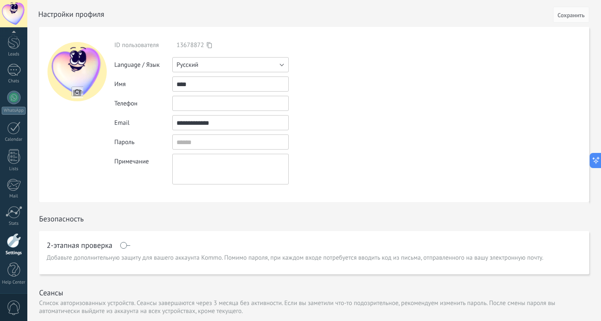
click at [216, 63] on button "Русский" at bounding box center [230, 64] width 116 height 15
click at [208, 78] on span "English" at bounding box center [226, 79] width 118 height 8
click at [565, 14] on span "Сохранить" at bounding box center [570, 15] width 27 height 6
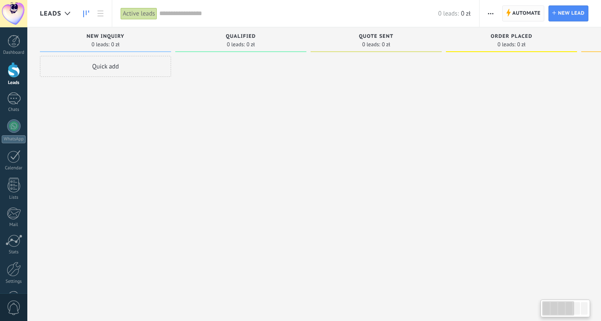
click at [525, 12] on span "Automate" at bounding box center [526, 13] width 28 height 15
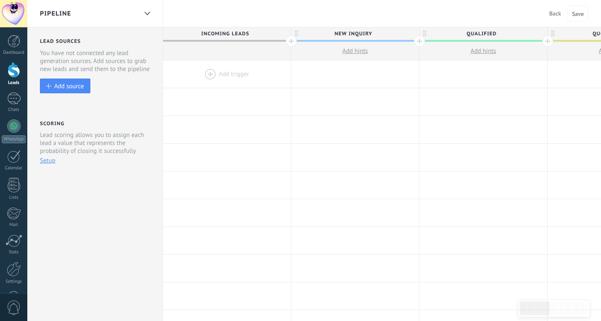
click at [234, 74] on div at bounding box center [227, 73] width 128 height 27
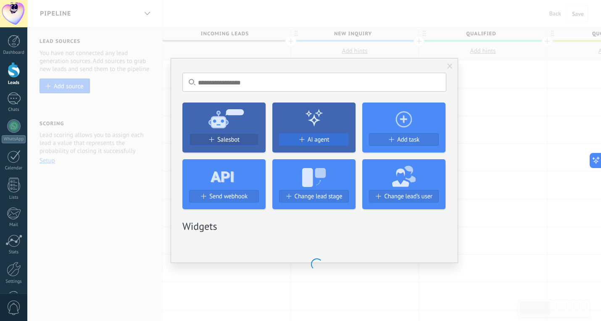
click at [327, 143] on span "AI agent" at bounding box center [319, 139] width 22 height 7
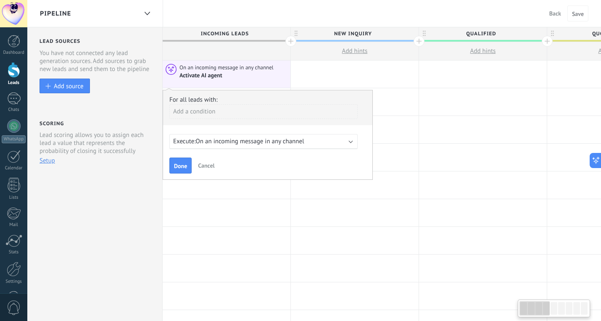
scroll to position [216, 0]
click at [238, 145] on span "On an incoming message in any channel" at bounding box center [250, 141] width 108 height 8
click at [183, 144] on span "Execute:" at bounding box center [184, 141] width 23 height 8
click at [181, 144] on span "Execute:" at bounding box center [184, 141] width 23 height 8
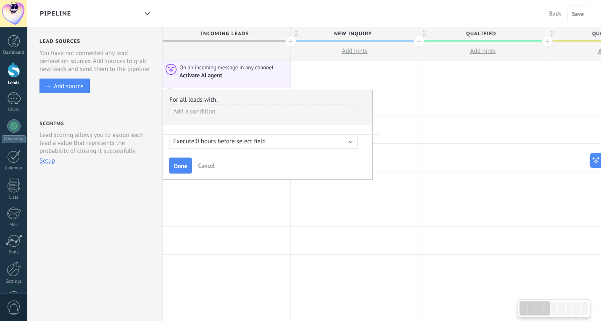
click at [212, 168] on span "Cancel" at bounding box center [206, 166] width 16 height 8
click at [204, 168] on span "Cancel" at bounding box center [206, 166] width 16 height 8
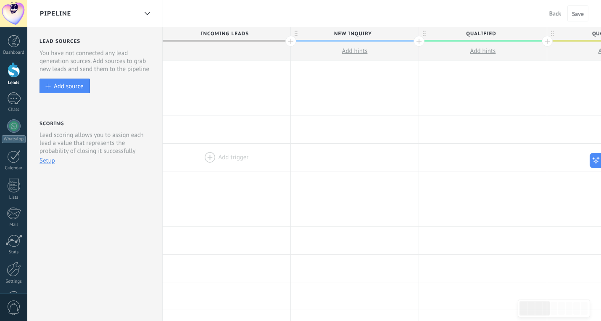
click at [230, 152] on div at bounding box center [227, 157] width 128 height 27
click at [229, 158] on div at bounding box center [227, 157] width 128 height 27
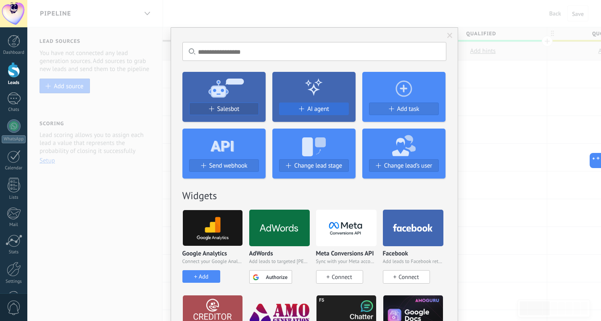
click at [315, 108] on span "AI agent" at bounding box center [318, 108] width 22 height 7
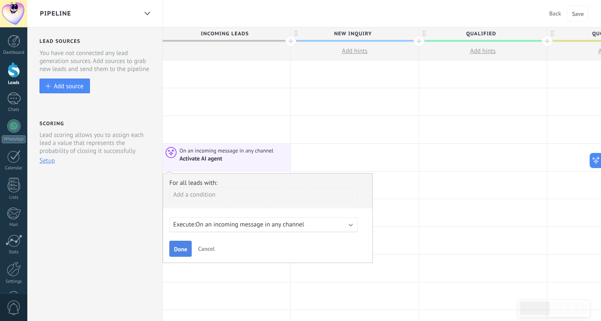
click at [179, 250] on span "Done" at bounding box center [180, 249] width 13 height 6
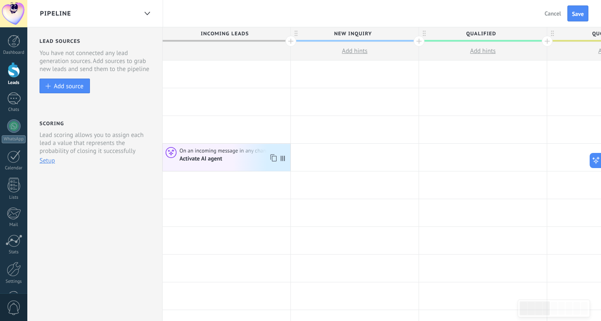
click at [207, 157] on div "Activate AI agent" at bounding box center [201, 159] width 44 height 8
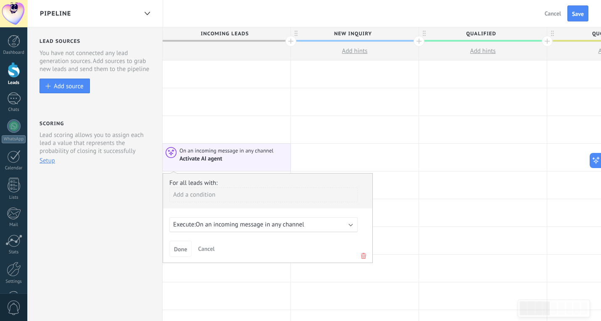
click at [227, 219] on div "Execute: On an incoming message in any channel" at bounding box center [263, 224] width 188 height 15
click at [209, 250] on span "Cancel" at bounding box center [206, 249] width 16 height 8
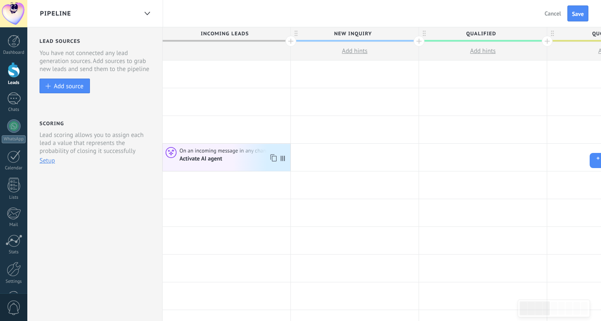
click at [224, 164] on div "On an incoming message in any channel Activate AI agent" at bounding box center [227, 157] width 128 height 27
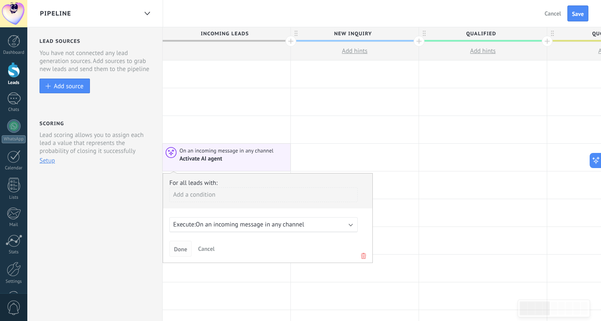
click at [185, 247] on span "Done" at bounding box center [180, 249] width 13 height 6
click at [222, 247] on div "Done Cancel" at bounding box center [267, 249] width 197 height 16
click at [209, 247] on span "Cancel" at bounding box center [206, 249] width 16 height 8
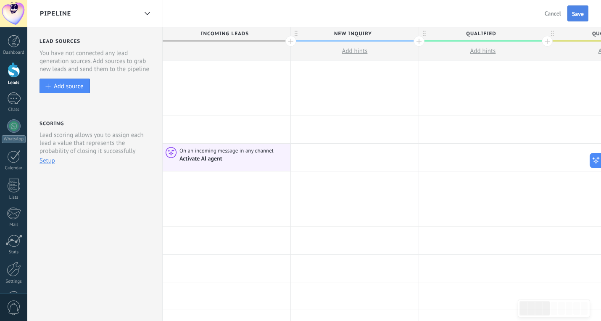
click at [580, 18] on button "Save" at bounding box center [577, 13] width 21 height 16
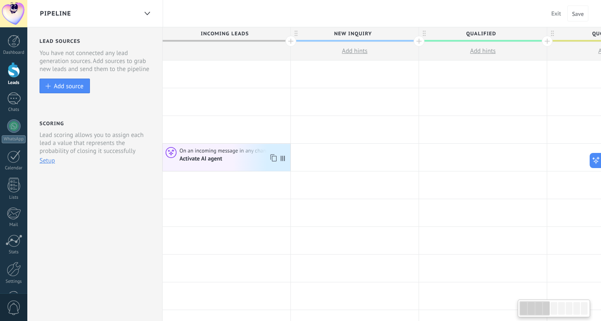
click at [218, 154] on span "On an incoming message in any channel" at bounding box center [226, 151] width 95 height 8
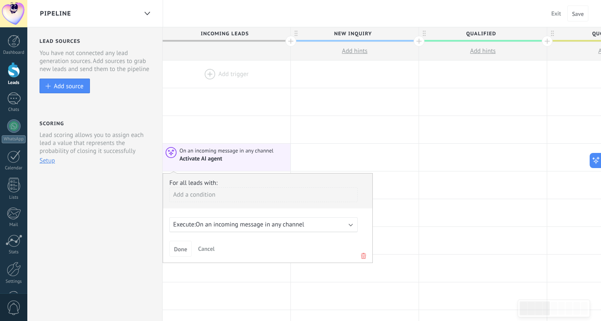
click at [12, 81] on div "Leads" at bounding box center [14, 82] width 24 height 5
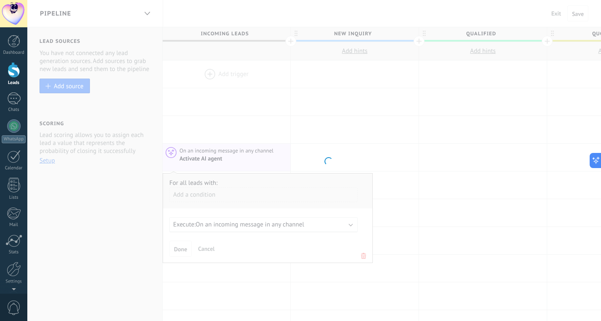
click at [12, 71] on div at bounding box center [14, 70] width 13 height 16
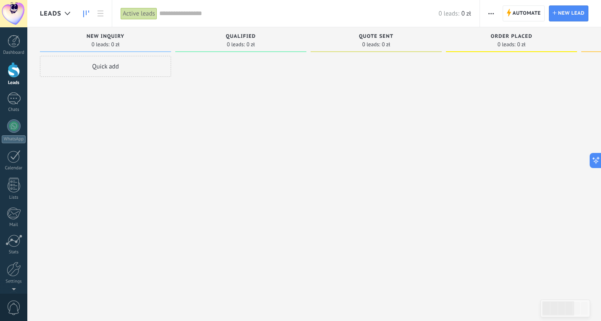
click at [121, 65] on div "Quick add" at bounding box center [105, 66] width 131 height 21
type input "****"
click at [56, 179] on span "Add" at bounding box center [53, 179] width 10 height 6
click at [48, 88] on link "лллл" at bounding box center [89, 85] width 94 height 7
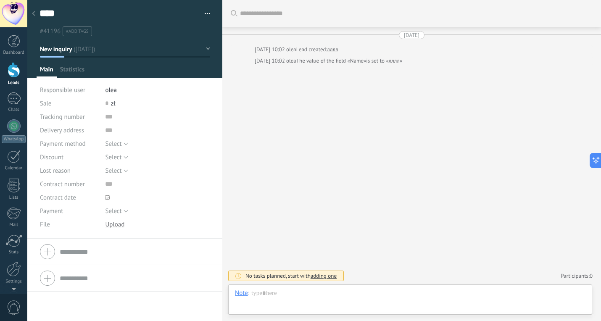
scroll to position [13, 0]
click at [249, 298] on div at bounding box center [410, 301] width 350 height 25
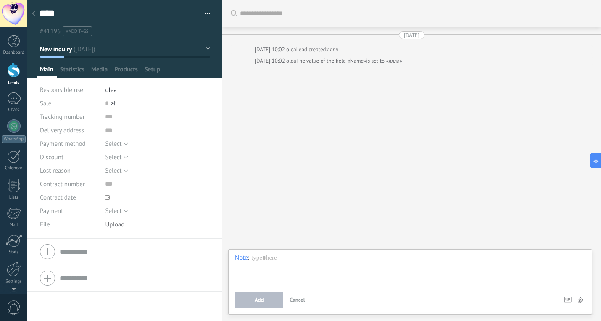
click at [246, 296] on button "Add" at bounding box center [259, 300] width 48 height 16
click at [242, 258] on div "Note" at bounding box center [241, 258] width 13 height 8
click at [245, 216] on div "Chat" at bounding box center [243, 215] width 29 height 14
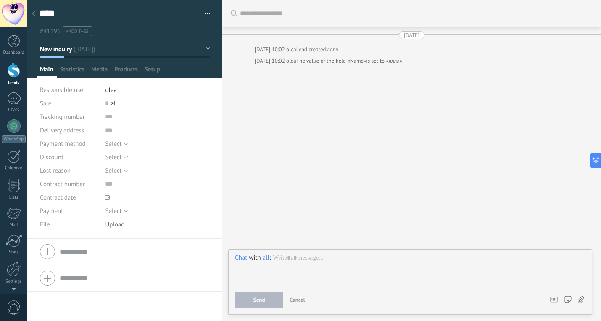
click at [265, 258] on div "all" at bounding box center [266, 258] width 7 height 8
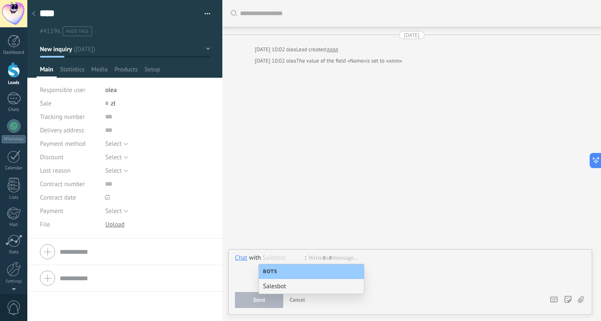
click at [329, 249] on div "Search Load more [DATE] [DATE] 10:02 [PERSON_NAME] Lead created: лллл [DATE] 10…" at bounding box center [411, 160] width 379 height 321
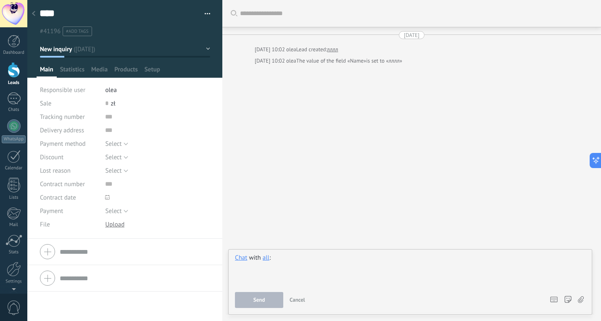
click at [329, 260] on div at bounding box center [410, 270] width 350 height 32
click at [288, 256] on div "**" at bounding box center [410, 270] width 350 height 32
click at [261, 299] on span "Send" at bounding box center [259, 300] width 12 height 6
click at [242, 259] on div "Chat" at bounding box center [241, 258] width 12 height 8
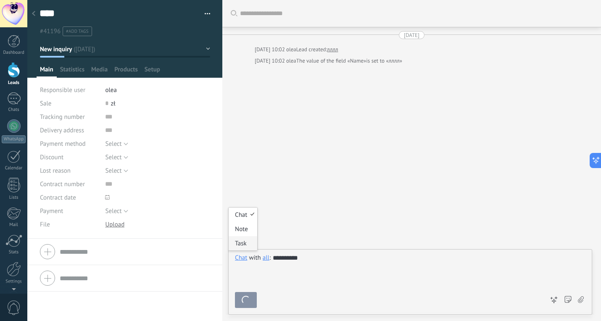
click at [244, 247] on div "Task" at bounding box center [243, 243] width 29 height 14
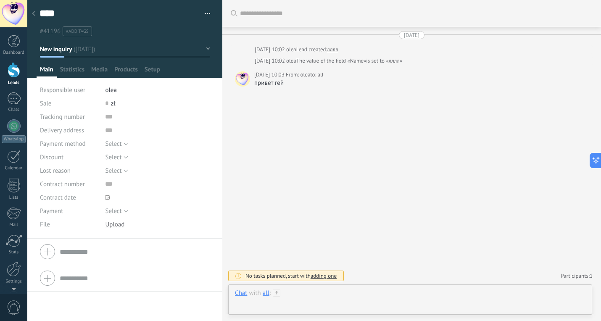
click at [304, 292] on div at bounding box center [410, 301] width 350 height 25
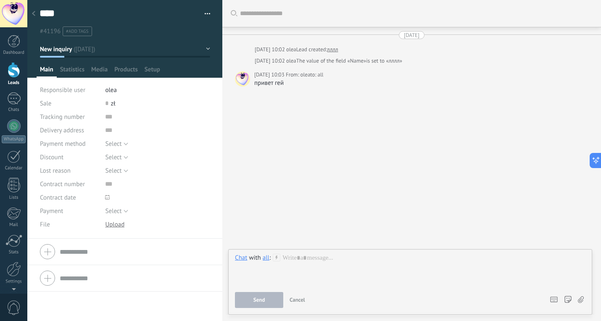
click at [245, 256] on div "Chat" at bounding box center [241, 258] width 12 height 8
click at [243, 243] on div "Task" at bounding box center [243, 243] width 29 height 14
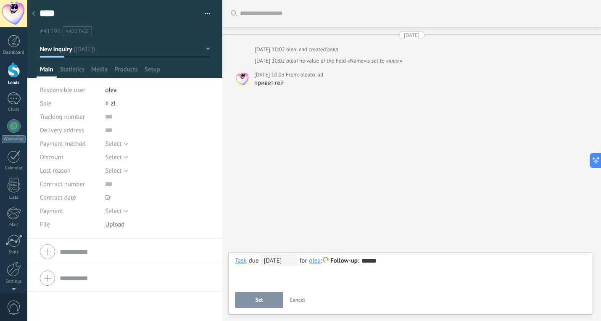
click at [263, 295] on button "Set" at bounding box center [259, 300] width 48 height 16
click at [593, 155] on button at bounding box center [593, 160] width 15 height 15
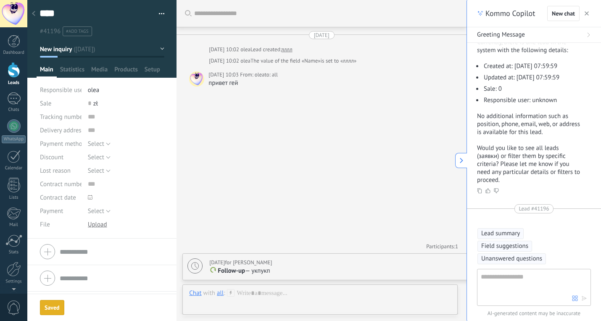
type textarea "****"
click at [515, 289] on textarea at bounding box center [526, 287] width 91 height 30
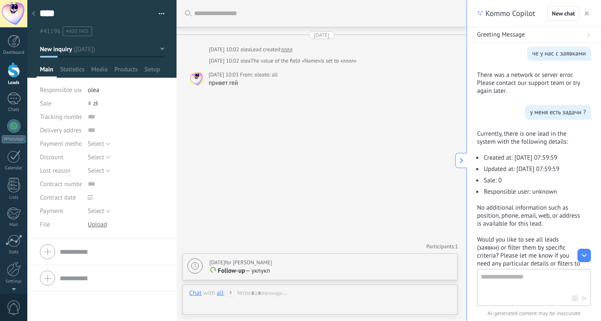
scroll to position [216, 0]
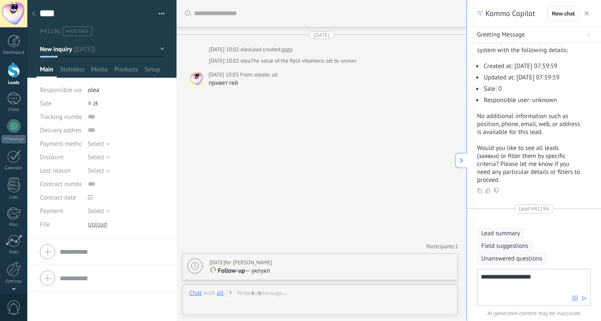
type textarea "**********"
click at [573, 299] on icon "button" at bounding box center [575, 298] width 6 height 6
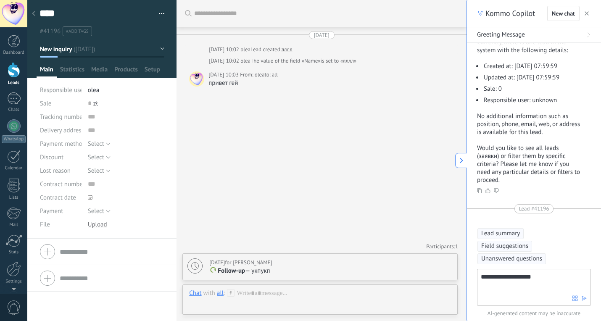
click at [574, 301] on icon "button" at bounding box center [575, 298] width 6 height 6
drag, startPoint x: 574, startPoint y: 301, endPoint x: 560, endPoint y: 294, distance: 15.0
click at [573, 301] on icon "button" at bounding box center [575, 298] width 6 height 6
click at [560, 293] on textarea "**********" at bounding box center [526, 287] width 91 height 30
click at [576, 301] on icon "button" at bounding box center [575, 298] width 6 height 6
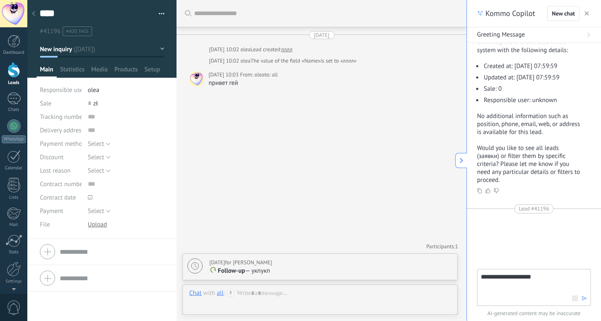
click at [544, 284] on textarea "**********" at bounding box center [526, 287] width 91 height 30
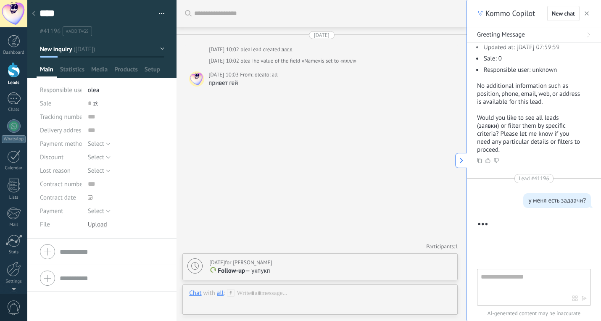
scroll to position [253, 0]
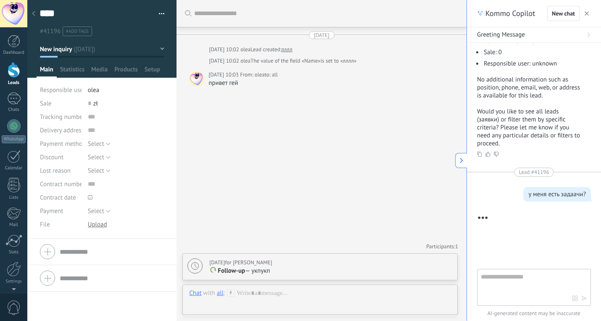
click at [94, 104] on span "zł" at bounding box center [95, 104] width 5 height 8
click at [129, 118] on input "text" at bounding box center [126, 116] width 77 height 13
click at [126, 107] on div "0 zł" at bounding box center [126, 103] width 77 height 13
click at [124, 103] on div "0 zł" at bounding box center [126, 103] width 77 height 13
click at [255, 129] on div "Search Load more [DATE] [DATE] 10:02 [PERSON_NAME] Lead created: лллл [DATE] 10…" at bounding box center [321, 160] width 290 height 321
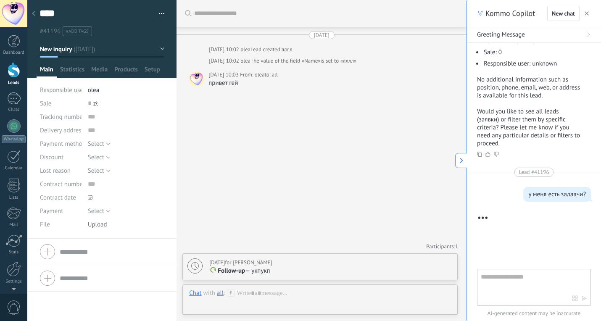
click at [93, 225] on div at bounding box center [97, 225] width 19 height 8
click at [100, 214] on span "Select" at bounding box center [96, 211] width 16 height 8
click at [213, 202] on div "Search Load more [DATE] [DATE] 10:02 [PERSON_NAME] Lead created: лллл [DATE] 10…" at bounding box center [321, 160] width 290 height 321
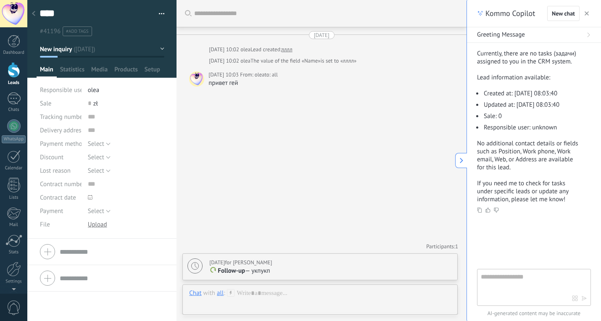
scroll to position [436, 0]
click at [466, 165] on button at bounding box center [461, 160] width 12 height 15
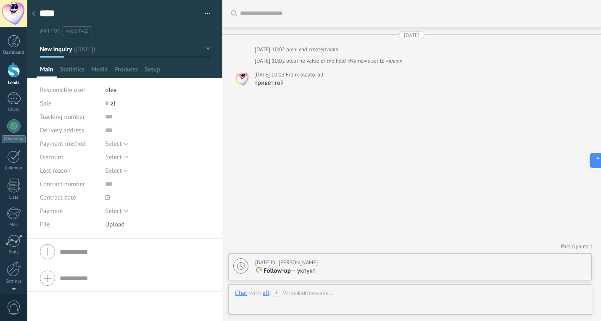
scroll to position [13, 0]
click at [275, 273] on span "Follow-up" at bounding box center [276, 271] width 27 height 8
type textarea "**********"
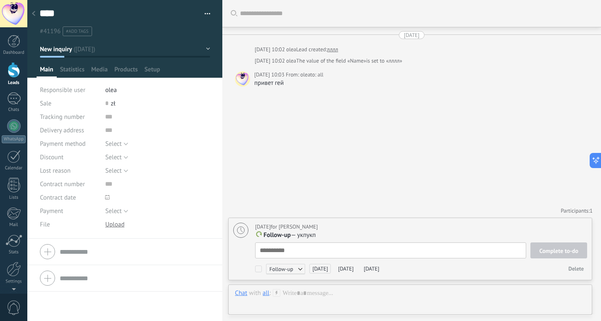
click at [395, 175] on div "Search Load more [DATE] [DATE] 10:02 [PERSON_NAME] Lead created: лллл [DATE] 10…" at bounding box center [411, 160] width 379 height 321
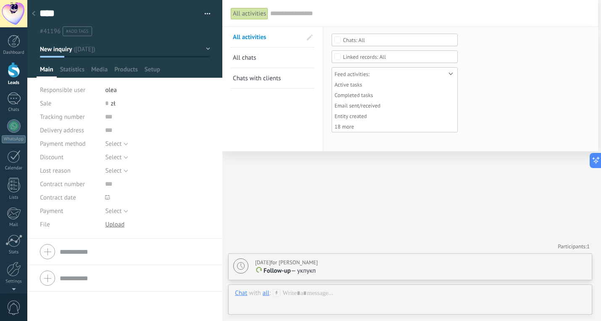
click at [307, 16] on input "text" at bounding box center [429, 13] width 319 height 9
click at [274, 200] on div "All activities Search All activities All сhats Chats with clients Save Select n…" at bounding box center [410, 160] width 376 height 321
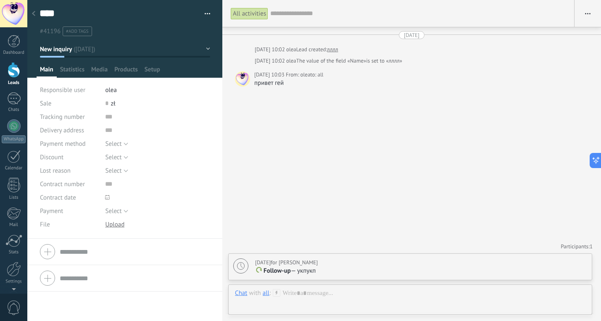
click at [293, 9] on input "text" at bounding box center [417, 13] width 295 height 9
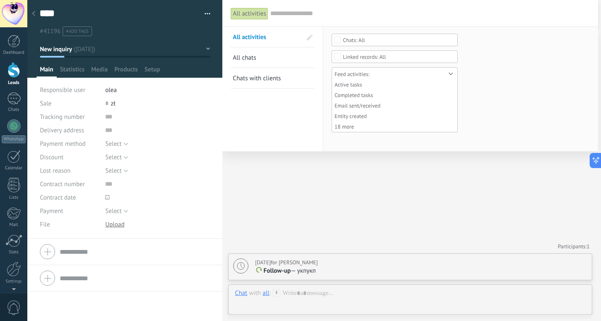
click at [274, 62] on link "All сhats" at bounding box center [267, 57] width 69 height 20
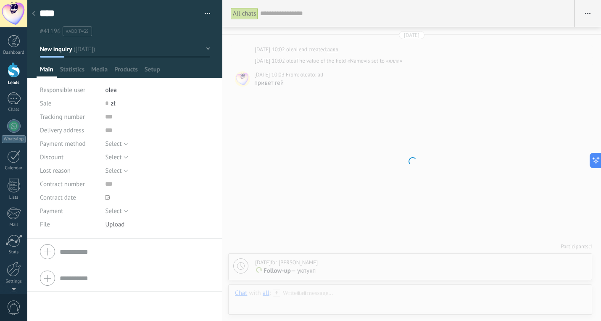
click at [310, 16] on input "text" at bounding box center [412, 13] width 305 height 9
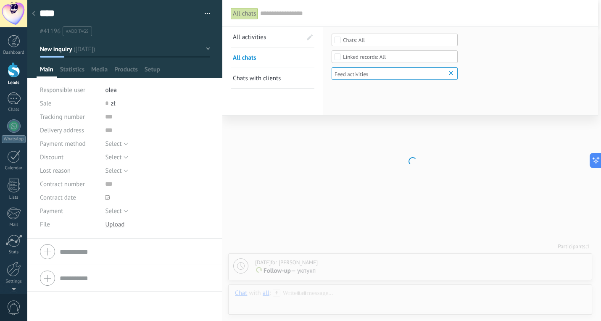
click at [281, 37] on link "All activities" at bounding box center [267, 37] width 69 height 20
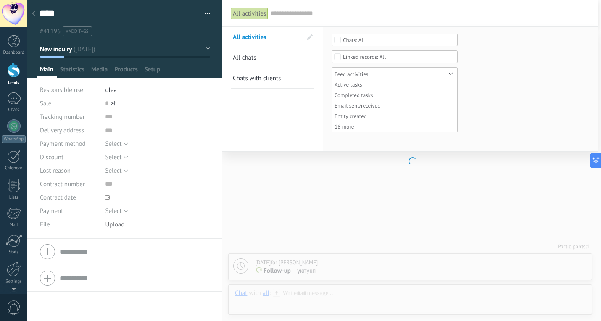
click at [306, 9] on input "text" at bounding box center [429, 13] width 319 height 9
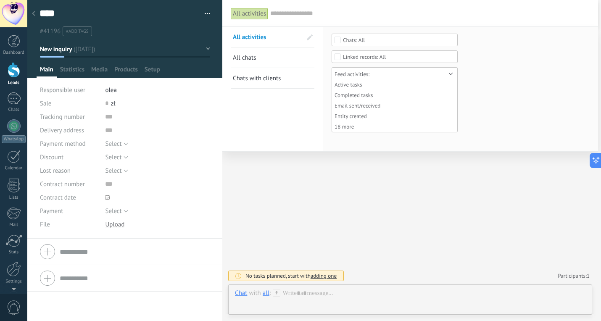
click at [262, 226] on div "All activities Search All activities All сhats Chats with clients Save Select n…" at bounding box center [410, 160] width 376 height 321
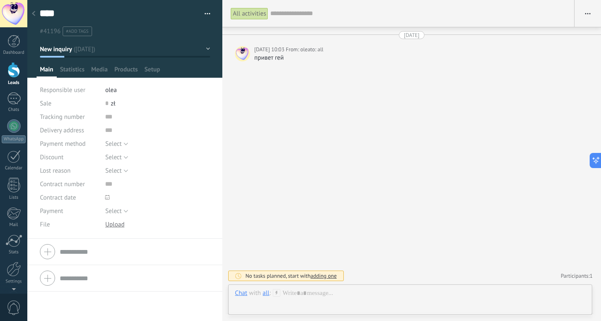
click at [290, 15] on input "text" at bounding box center [417, 13] width 295 height 9
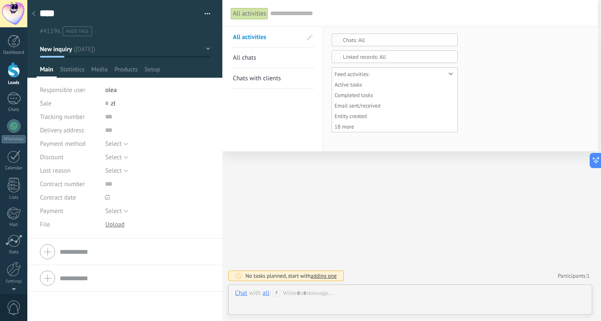
click at [280, 205] on div "All activities Search All activities All сhats Chats with clients Save Select n…" at bounding box center [410, 160] width 376 height 321
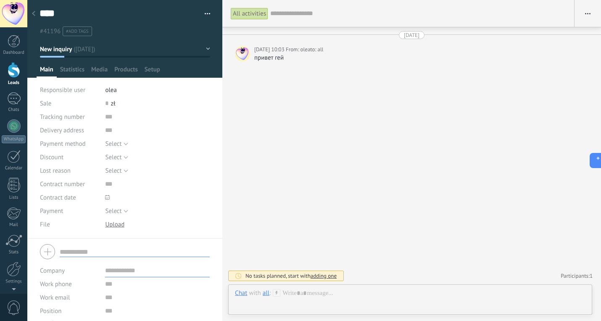
click at [94, 254] on input "text" at bounding box center [135, 252] width 150 height 11
click at [126, 273] on input "text" at bounding box center [157, 270] width 105 height 13
click at [124, 294] on input "text" at bounding box center [157, 297] width 105 height 13
click at [124, 282] on input "text" at bounding box center [157, 283] width 105 height 13
click at [151, 287] on input "**********" at bounding box center [157, 283] width 105 height 13
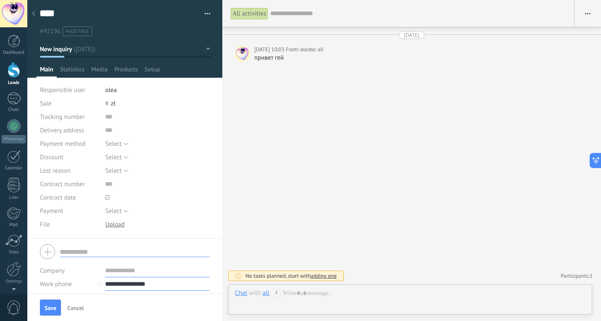
click at [151, 287] on input "**********" at bounding box center [157, 283] width 105 height 13
click at [139, 285] on input "**********" at bounding box center [157, 283] width 105 height 13
click at [159, 284] on input "**********" at bounding box center [157, 283] width 105 height 13
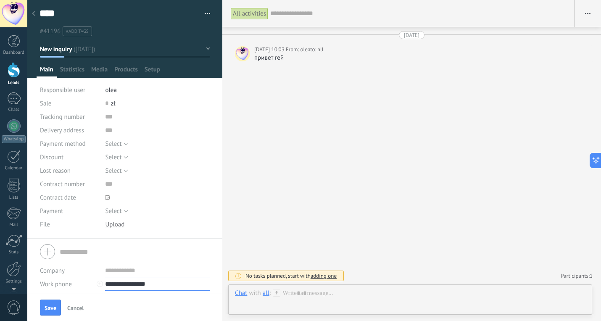
click at [159, 284] on input "**********" at bounding box center [157, 283] width 105 height 13
click at [339, 212] on div "All activities Search Show milliseconds Show conversation tabs Load more [DATE]…" at bounding box center [411, 160] width 379 height 321
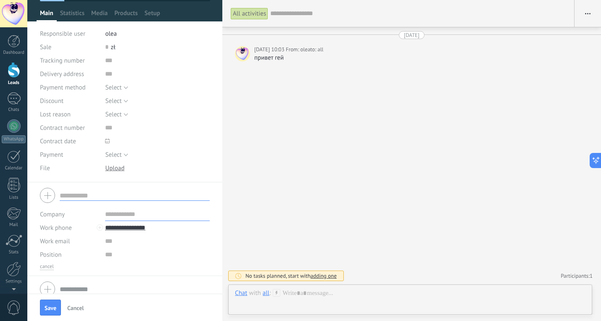
scroll to position [66, 0]
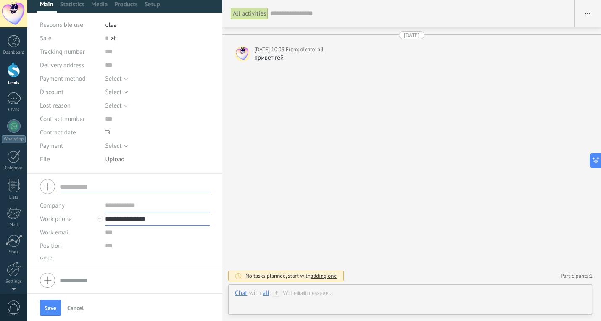
click at [171, 224] on input "**********" at bounding box center [157, 218] width 105 height 13
click at [179, 258] on div "cancel" at bounding box center [125, 258] width 170 height 7
click at [121, 226] on input "text" at bounding box center [157, 232] width 105 height 13
click at [117, 217] on input "**********" at bounding box center [157, 218] width 105 height 13
click at [110, 221] on input "**********" at bounding box center [157, 218] width 105 height 13
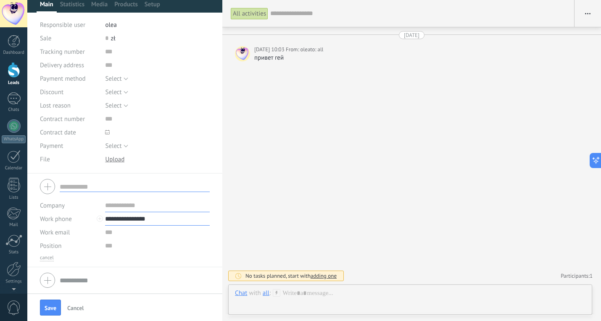
click at [110, 221] on input "**********" at bounding box center [157, 218] width 105 height 13
type input "**********"
click at [58, 303] on button "Save" at bounding box center [50, 308] width 21 height 16
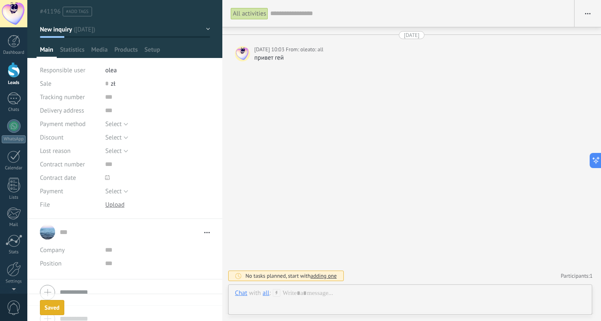
scroll to position [55, 0]
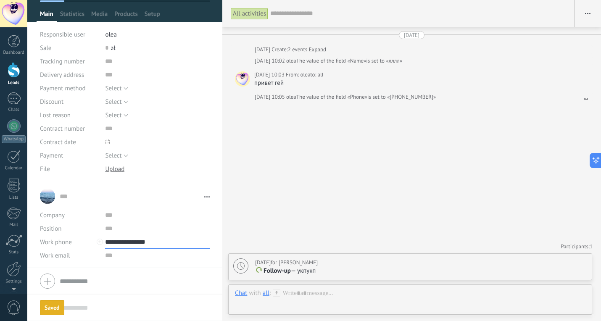
click at [128, 242] on input "**********" at bounding box center [157, 241] width 105 height 13
type input "**********"
click at [317, 219] on div "All activities Search Show milliseconds Show conversation tabs Load more [DATE]…" at bounding box center [411, 160] width 379 height 321
click at [263, 295] on div "all" at bounding box center [266, 293] width 7 height 8
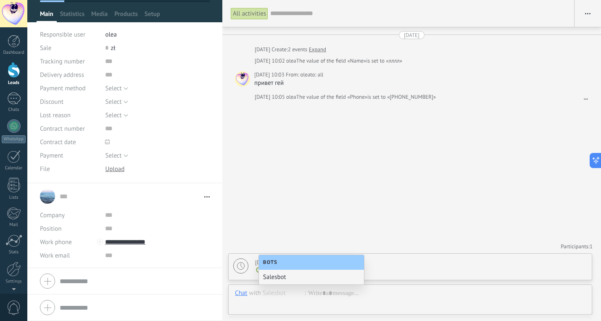
click at [283, 287] on div "Chat Email Note Task Chat with all Salesbot : Send Cancel Track link clicks ? S…" at bounding box center [410, 299] width 364 height 30
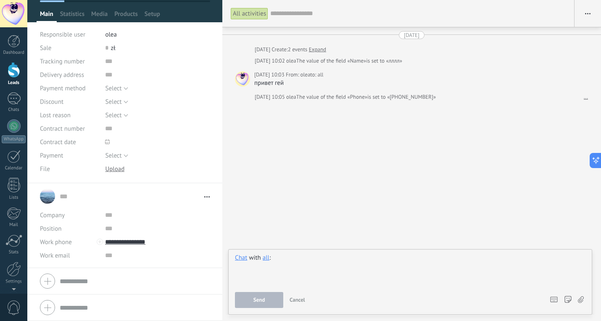
click at [283, 276] on div at bounding box center [410, 270] width 350 height 32
click at [298, 301] on span "Cancel" at bounding box center [297, 299] width 16 height 7
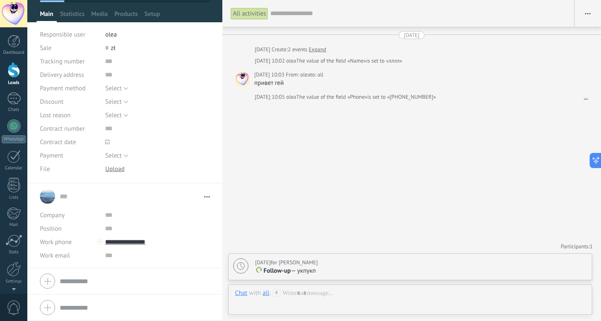
scroll to position [0, 0]
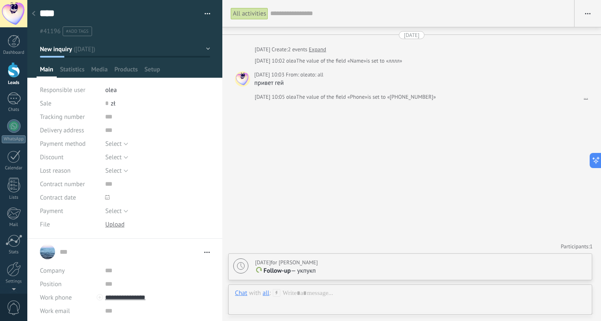
click at [35, 11] on div at bounding box center [34, 14] width 12 height 16
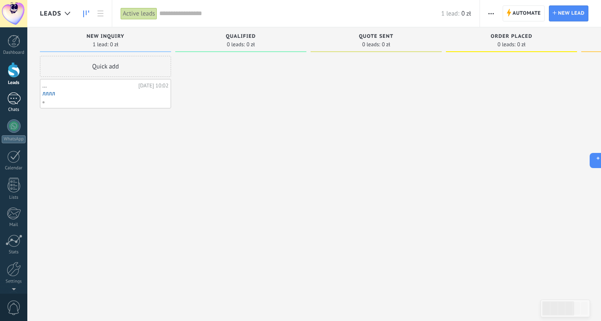
click at [16, 106] on link "Chats" at bounding box center [13, 102] width 27 height 20
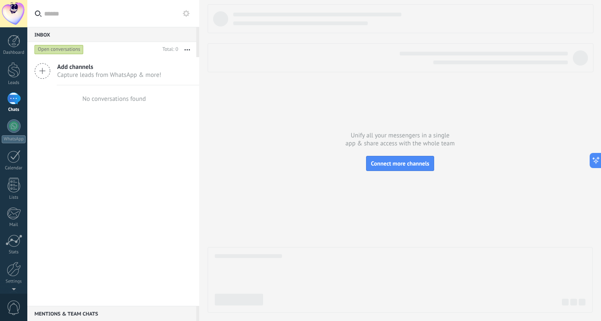
click at [110, 67] on span "Add channels" at bounding box center [109, 67] width 104 height 8
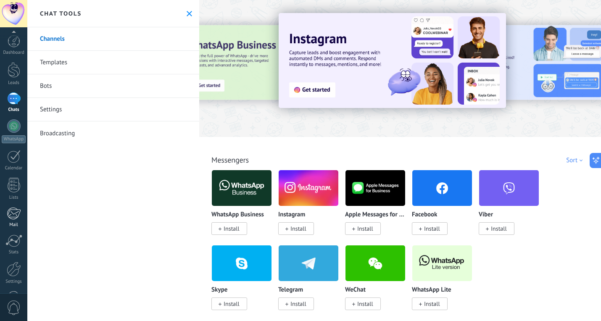
scroll to position [29, 0]
click at [15, 246] on div at bounding box center [14, 240] width 14 height 15
